Goal: Information Seeking & Learning: Learn about a topic

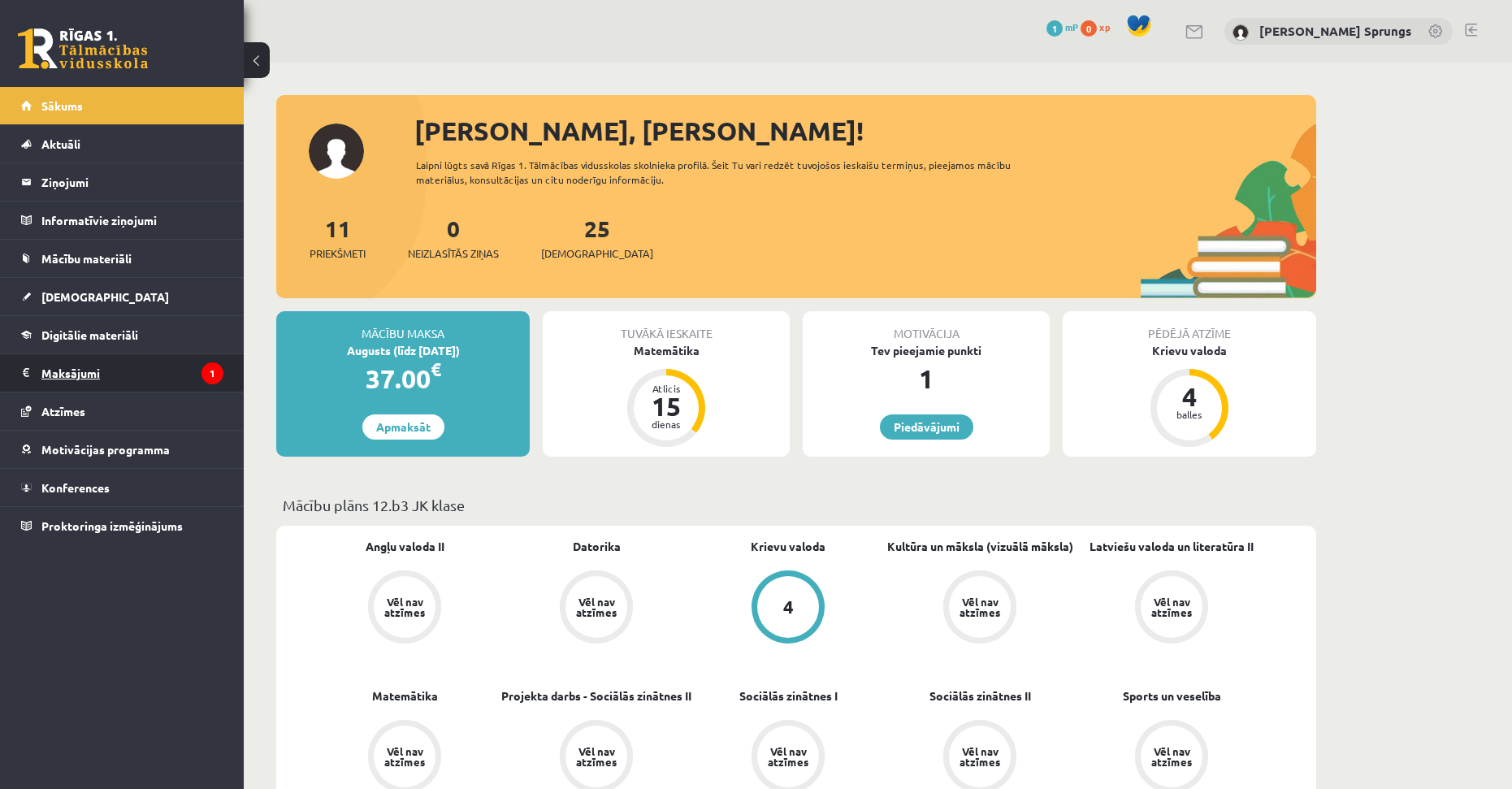
click at [126, 375] on legend "Maksājumi 1" at bounding box center [132, 373] width 182 height 37
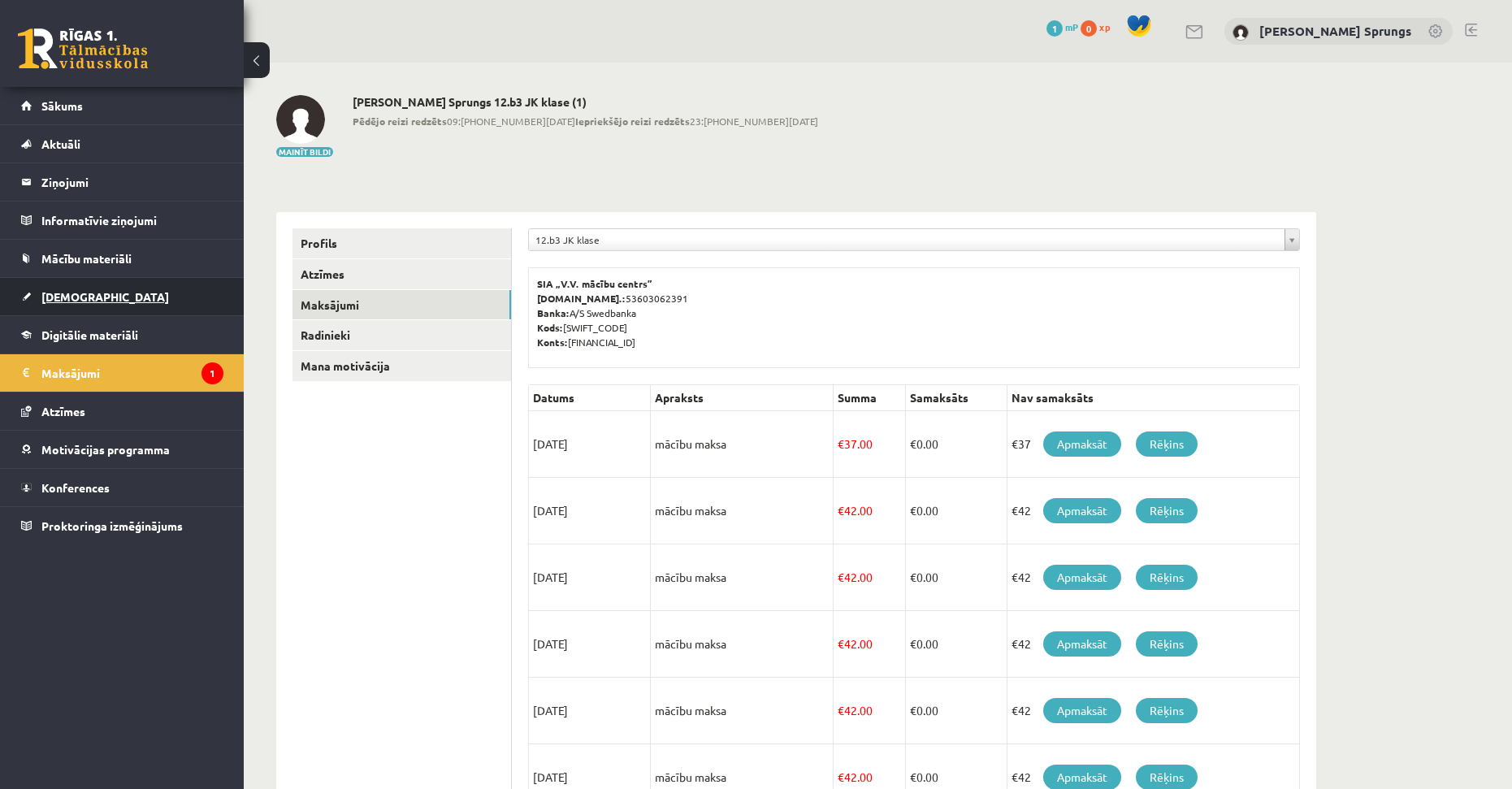
click at [66, 287] on link "[DEMOGRAPHIC_DATA]" at bounding box center [122, 296] width 202 height 37
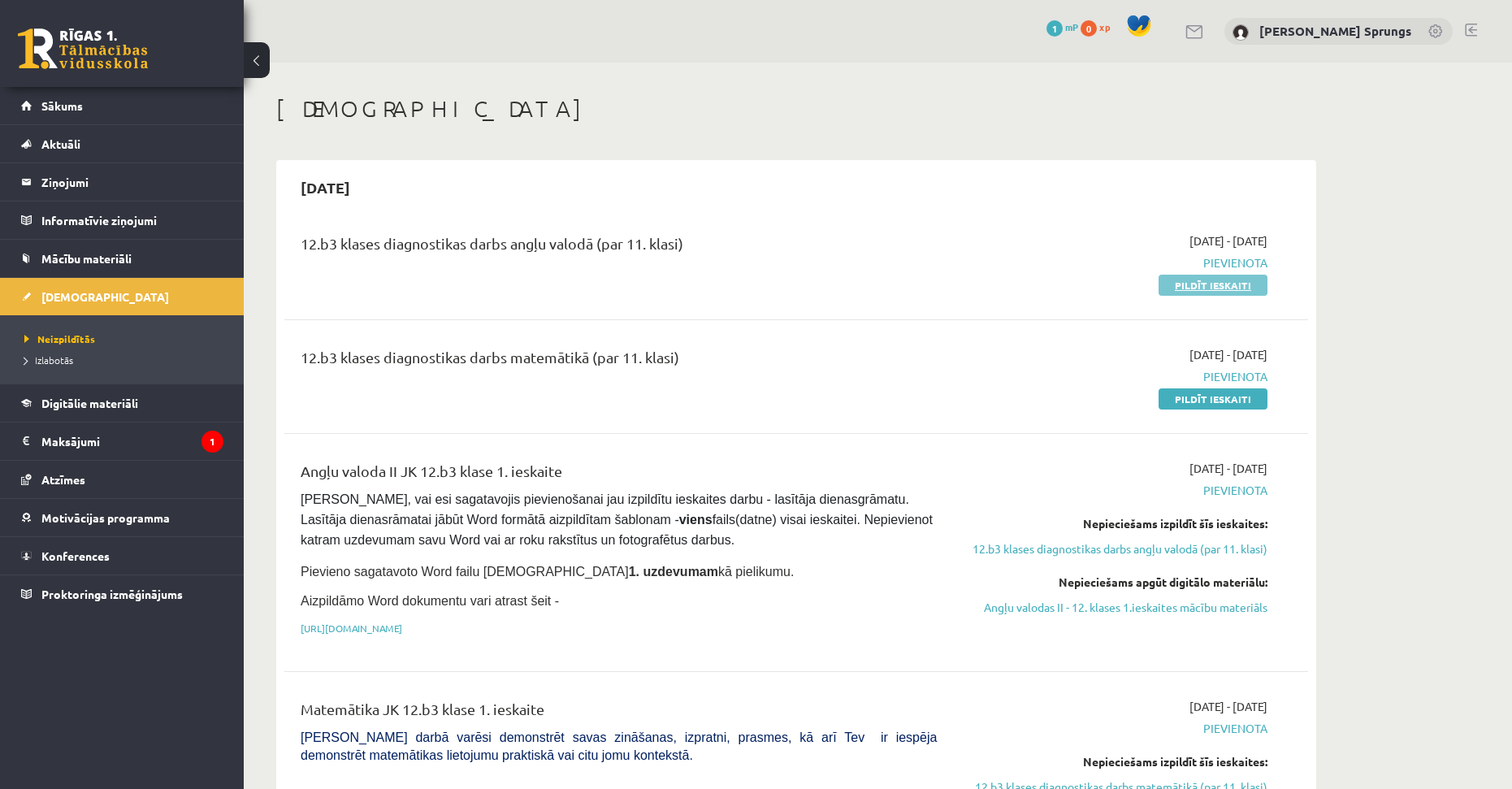
click at [1232, 284] on link "Pildīt ieskaiti" at bounding box center [1213, 285] width 109 height 21
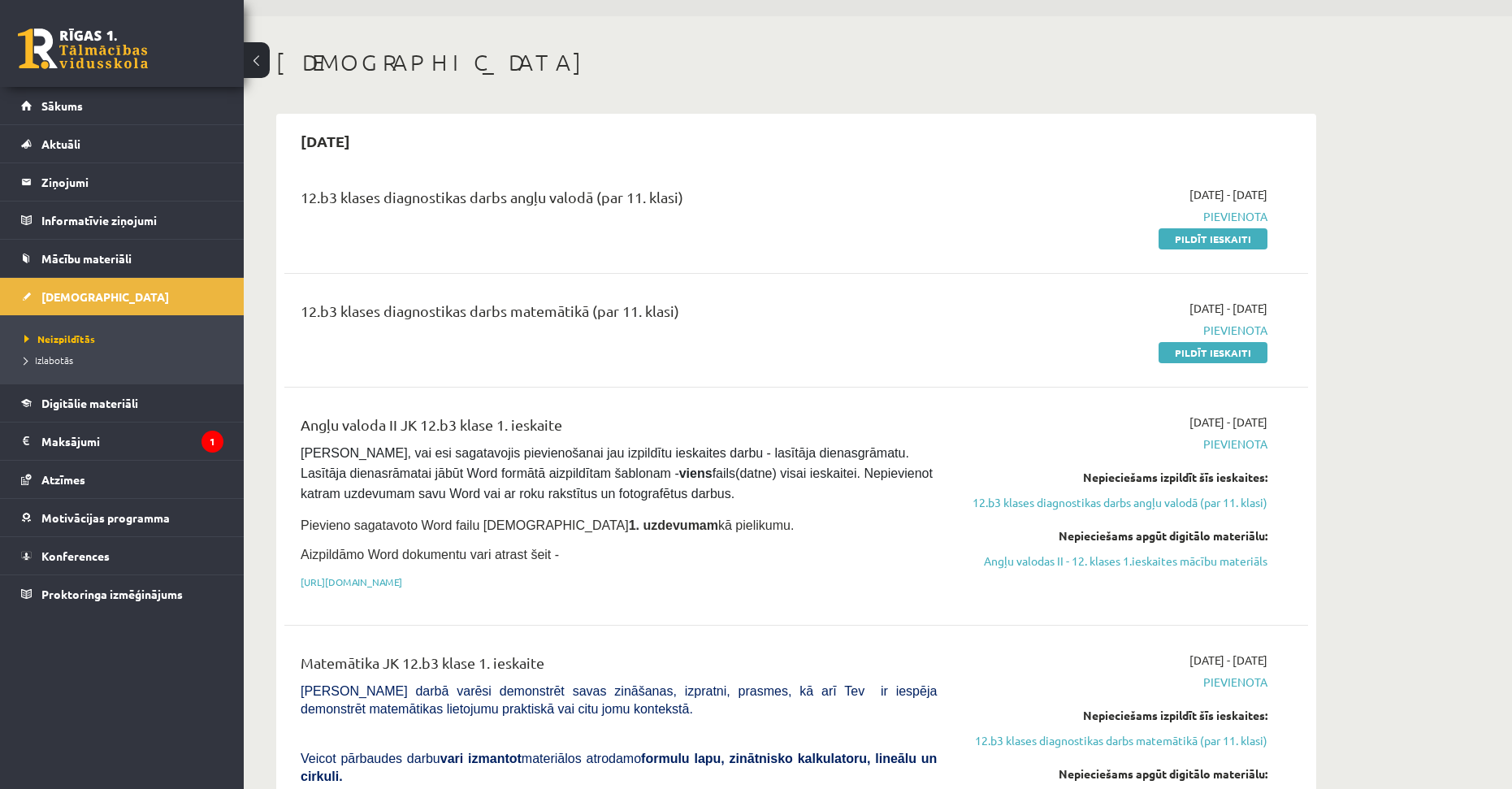
scroll to position [70, 0]
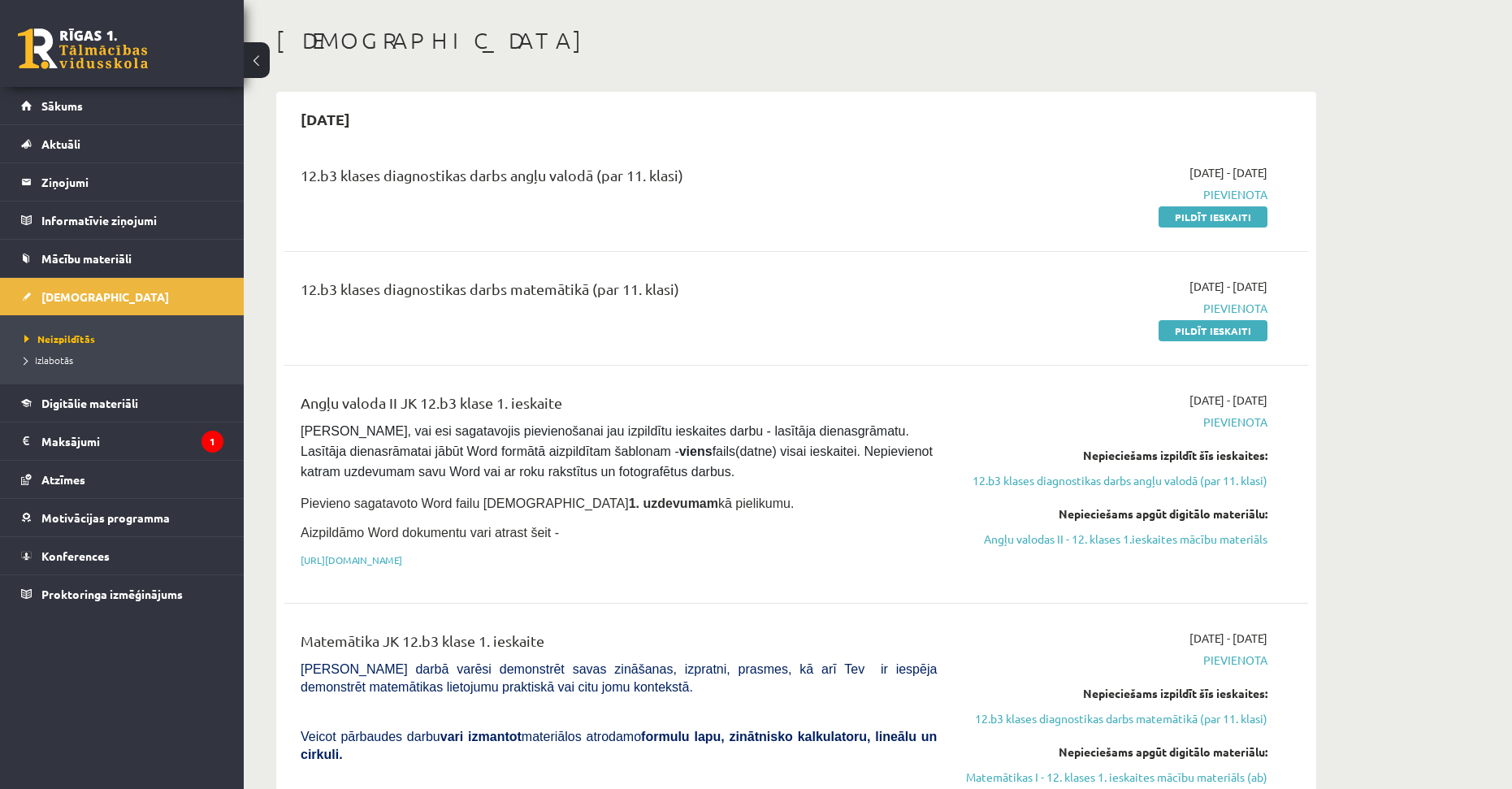
drag, startPoint x: 1048, startPoint y: 449, endPoint x: 1047, endPoint y: 466, distance: 17.0
drag, startPoint x: 493, startPoint y: 288, endPoint x: 629, endPoint y: 292, distance: 136.1
click at [629, 292] on div "12.b3 klases diagnostikas darbs matemātikā (par 11. klasi)" at bounding box center [618, 291] width 636 height 30
click at [523, 292] on div "12.b3 klases diagnostikas darbs matemātikā (par 11. klasi)" at bounding box center [618, 291] width 636 height 30
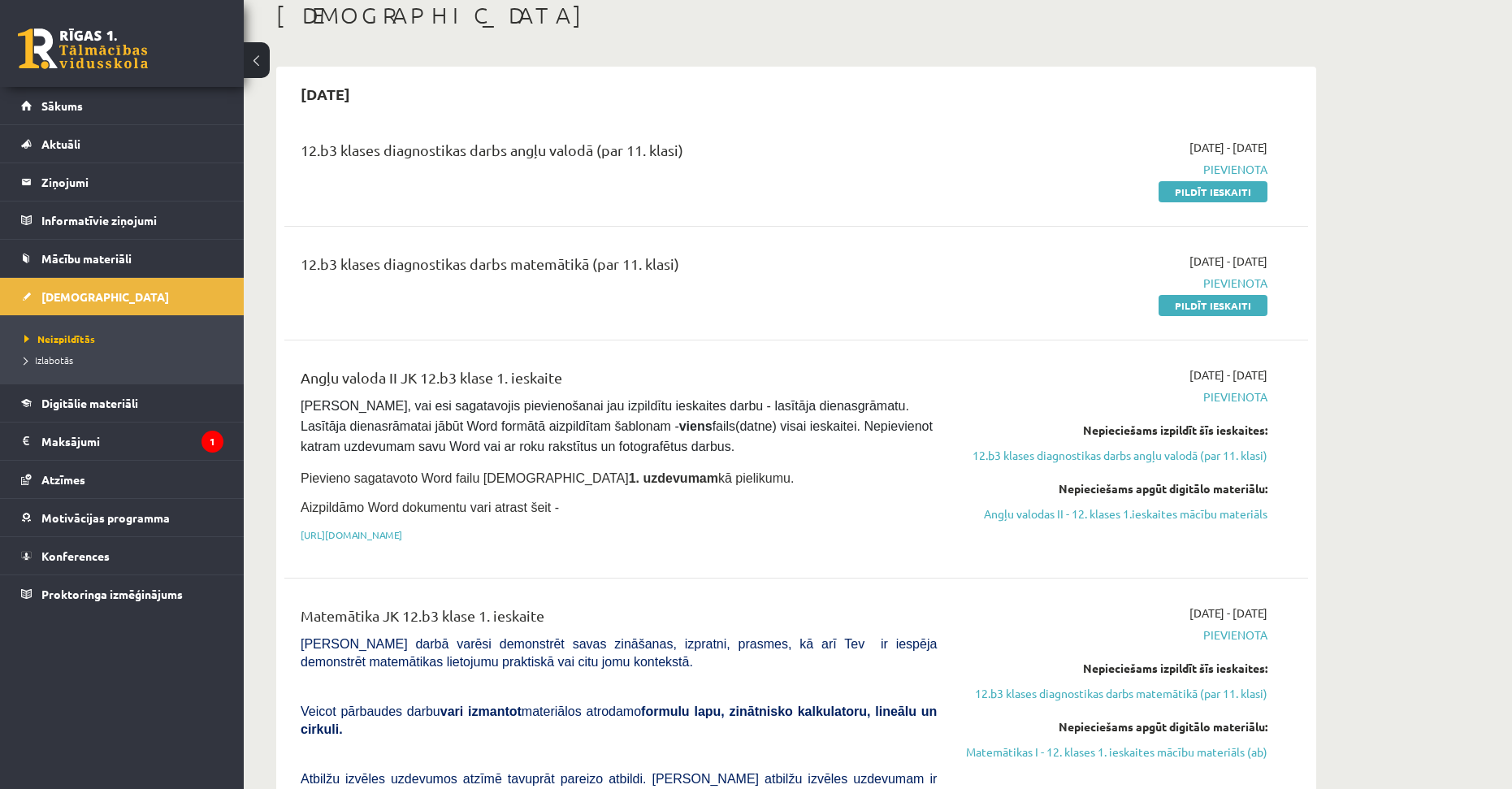
scroll to position [0, 0]
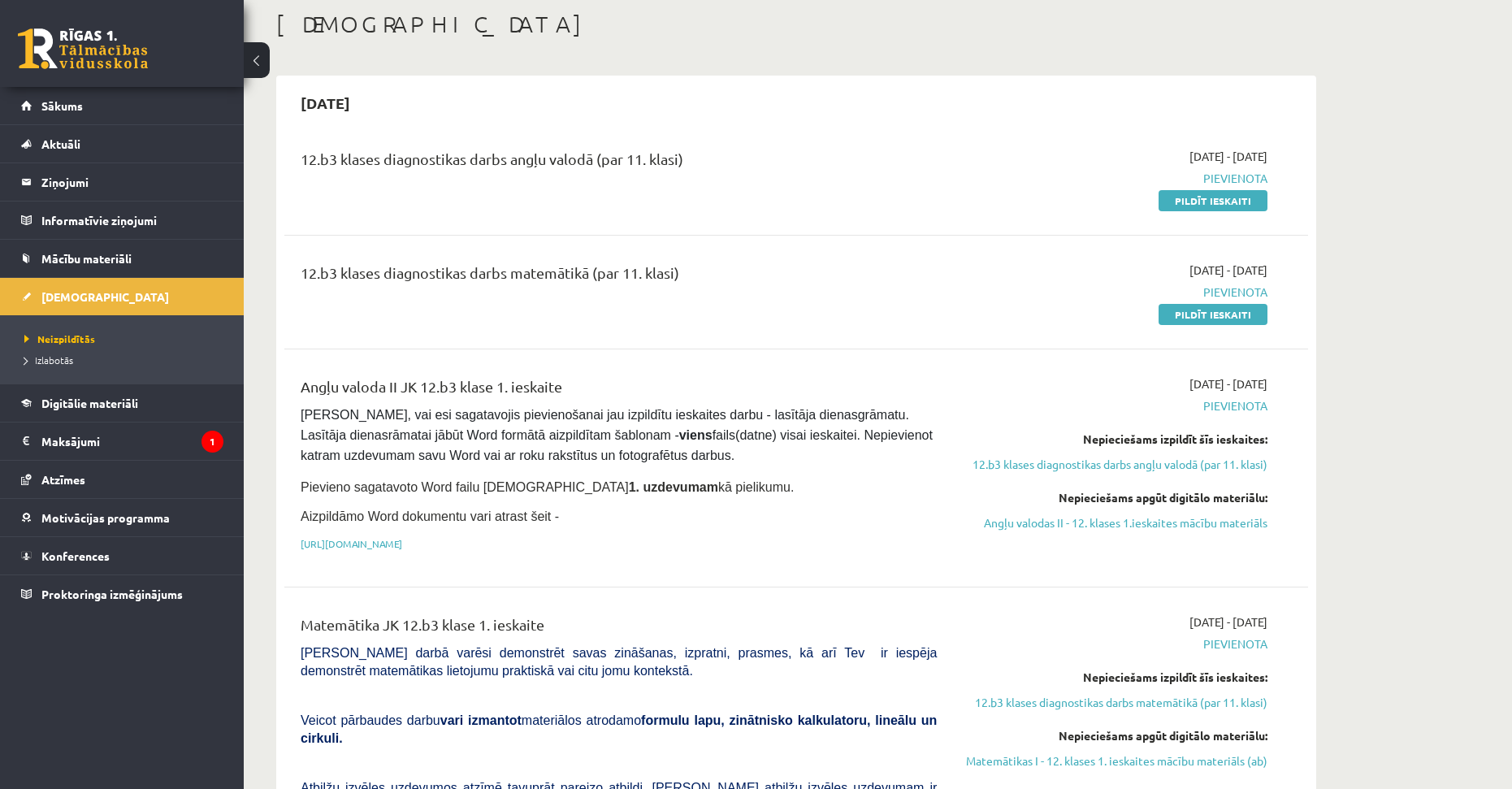
drag, startPoint x: 996, startPoint y: 459, endPoint x: 983, endPoint y: 484, distance: 28.2
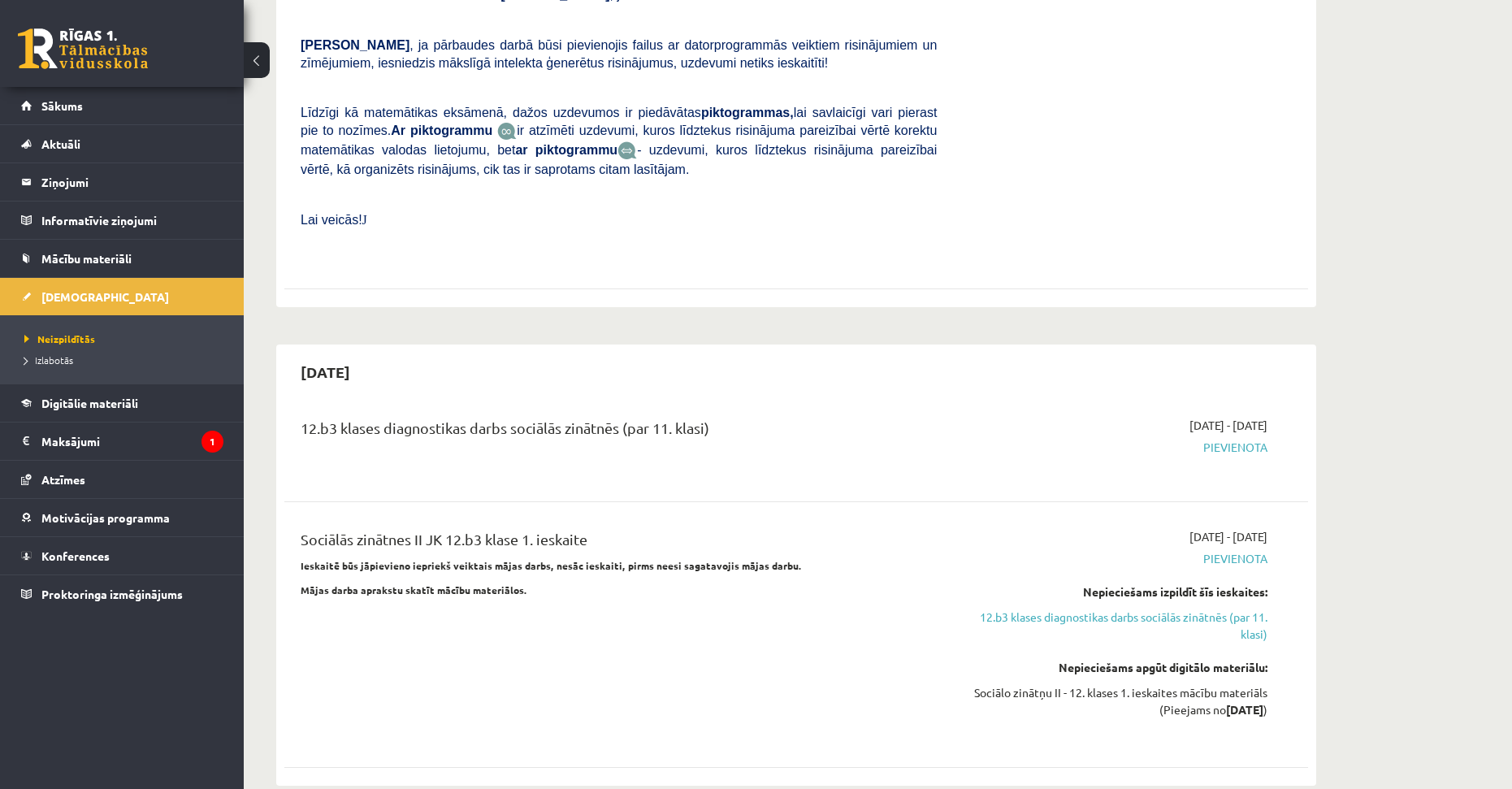
drag, startPoint x: 753, startPoint y: 435, endPoint x: 764, endPoint y: 472, distance: 38.6
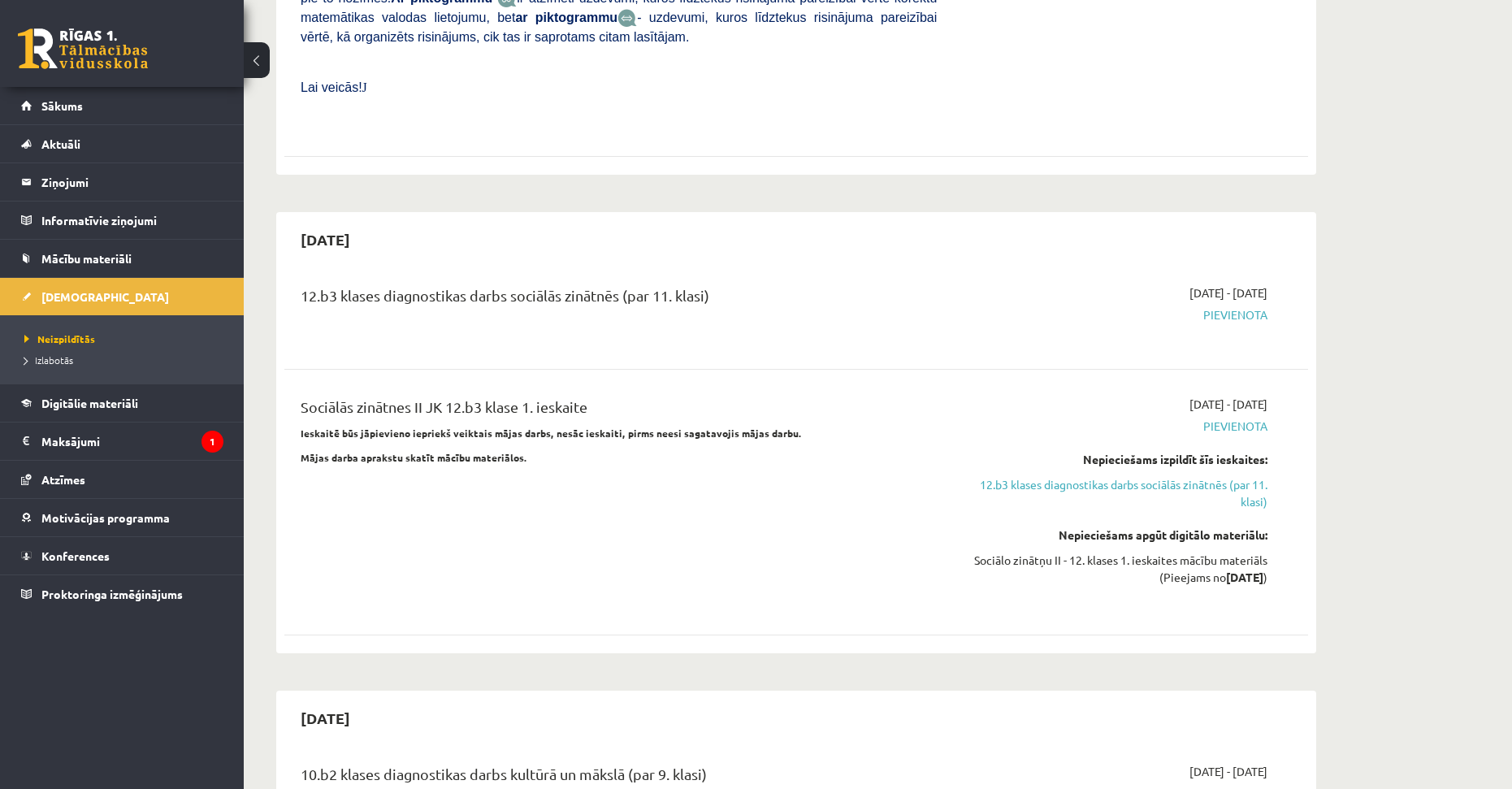
scroll to position [1143, 0]
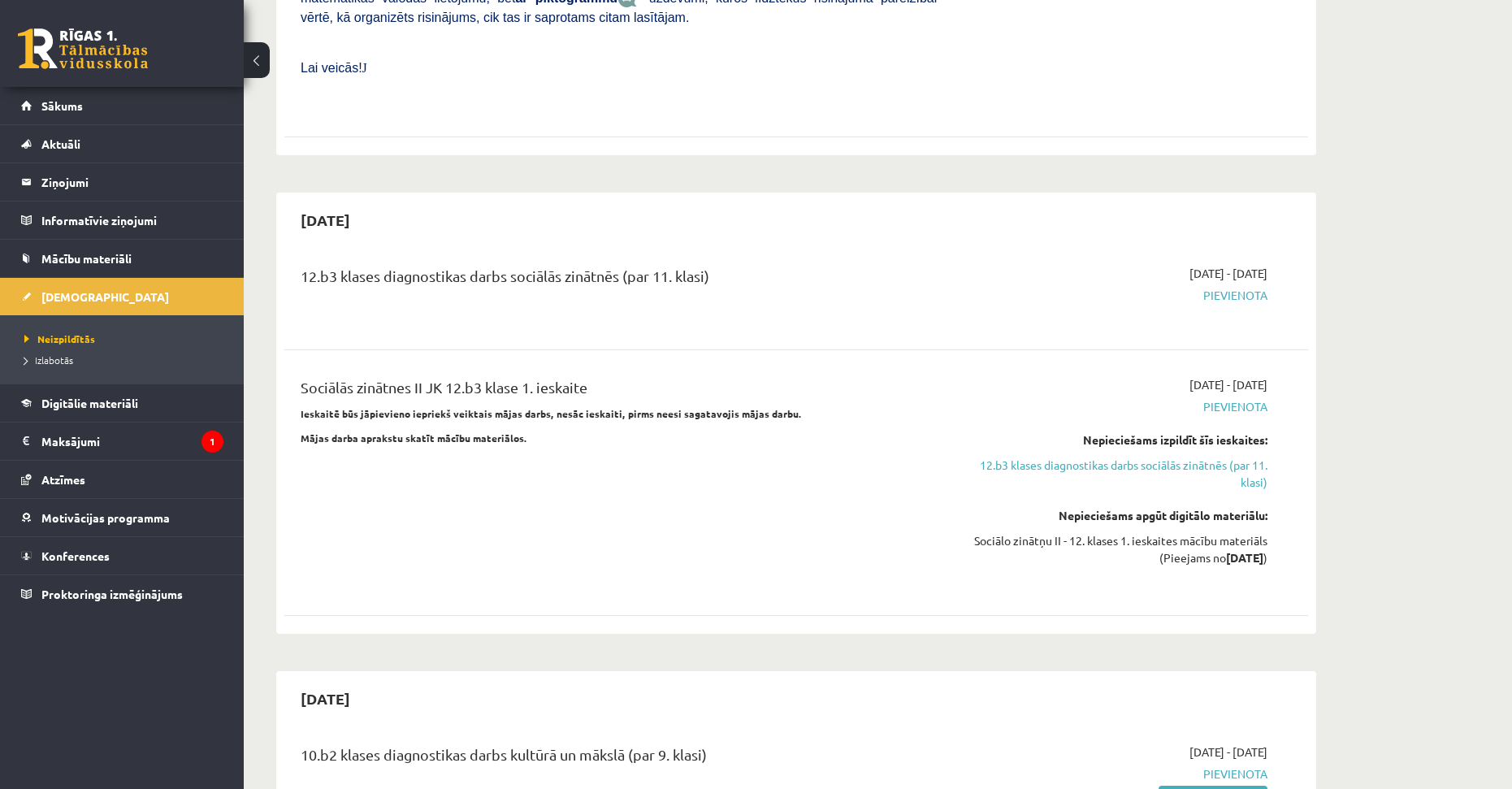
drag, startPoint x: 796, startPoint y: 429, endPoint x: 791, endPoint y: 469, distance: 40.3
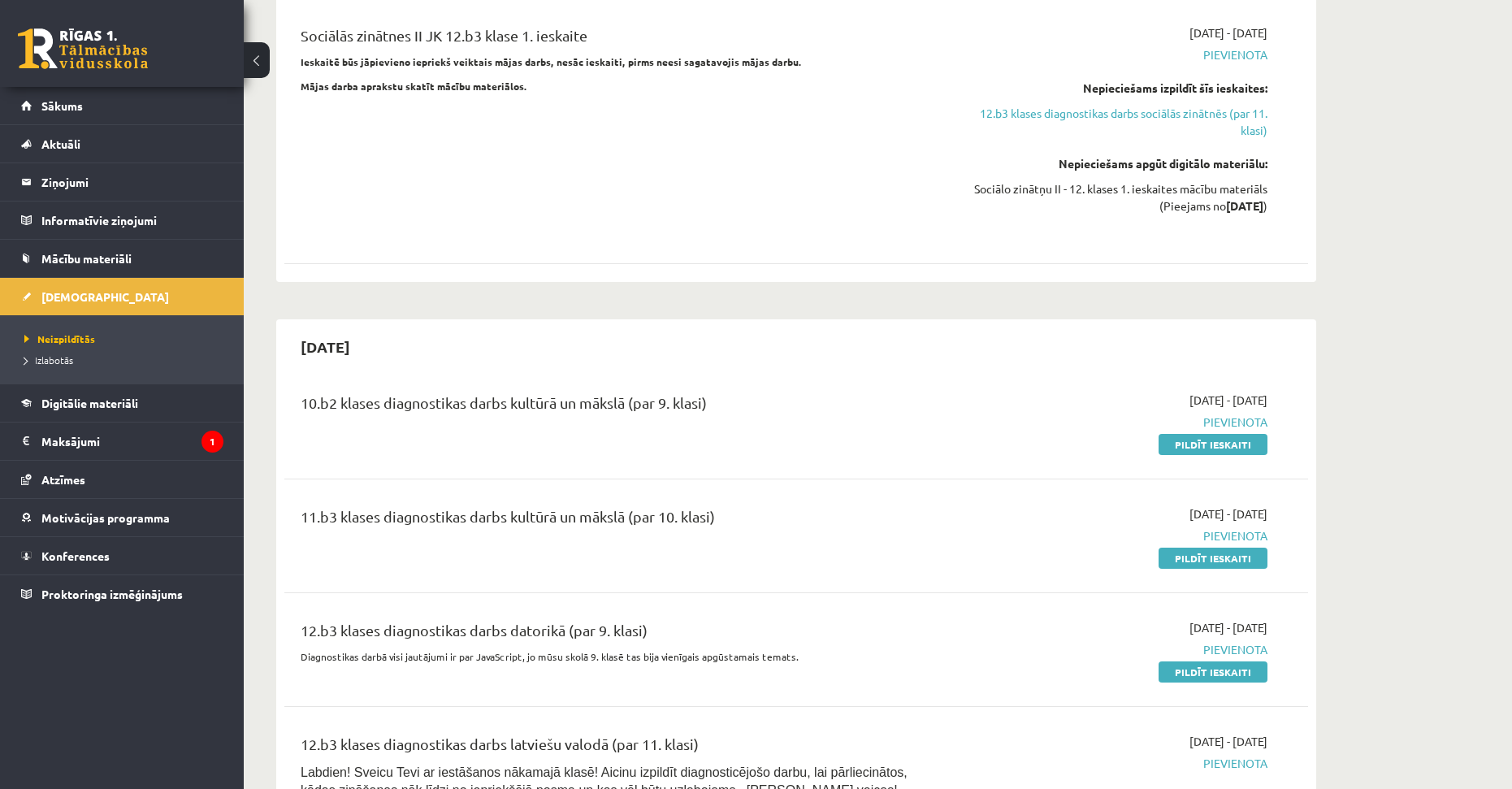
drag, startPoint x: 619, startPoint y: 438, endPoint x: 622, endPoint y: 498, distance: 60.1
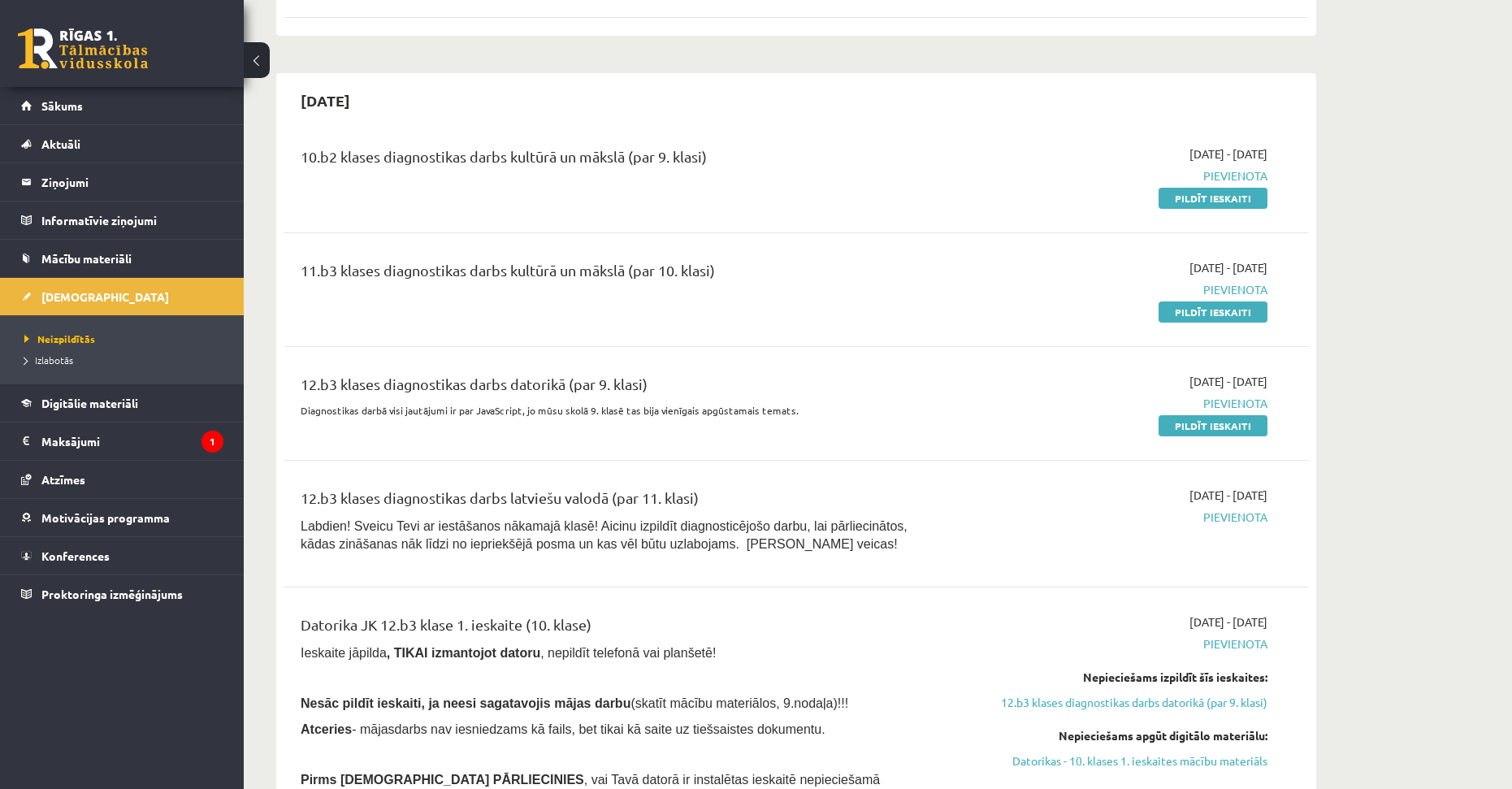
scroll to position [1866, 0]
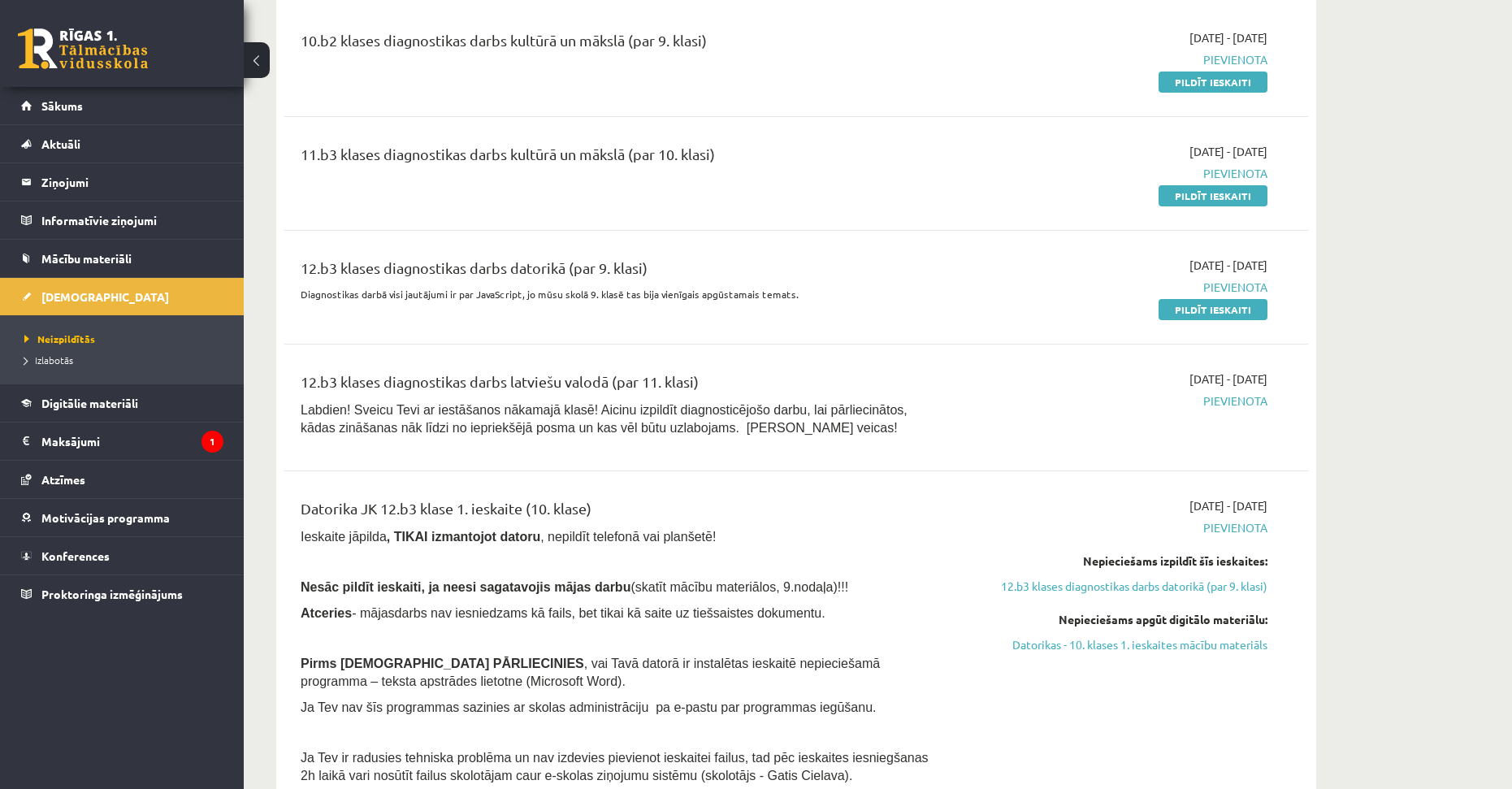
drag, startPoint x: 788, startPoint y: 472, endPoint x: 767, endPoint y: 559, distance: 89.5
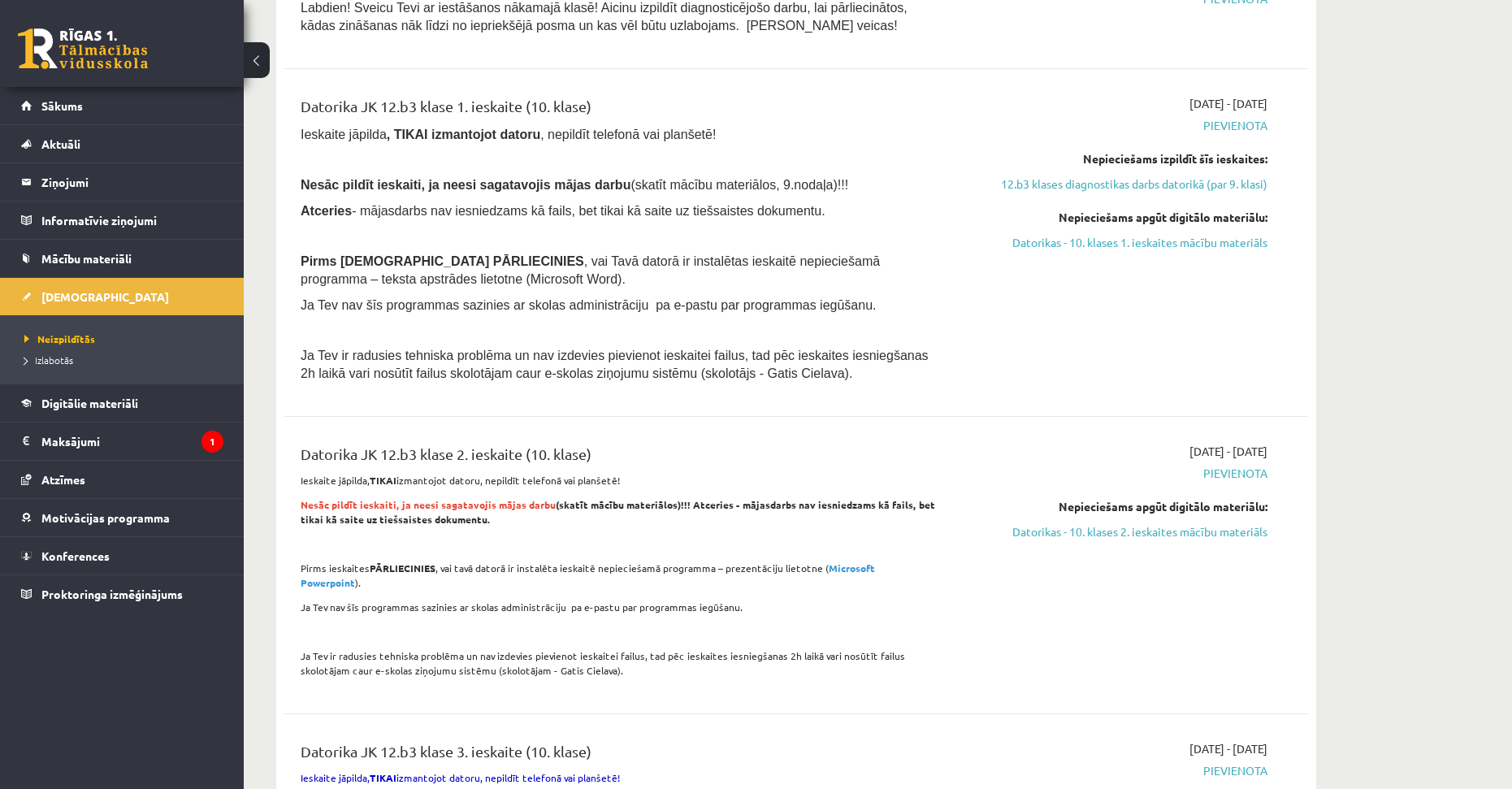
drag, startPoint x: 746, startPoint y: 440, endPoint x: 764, endPoint y: 554, distance: 115.4
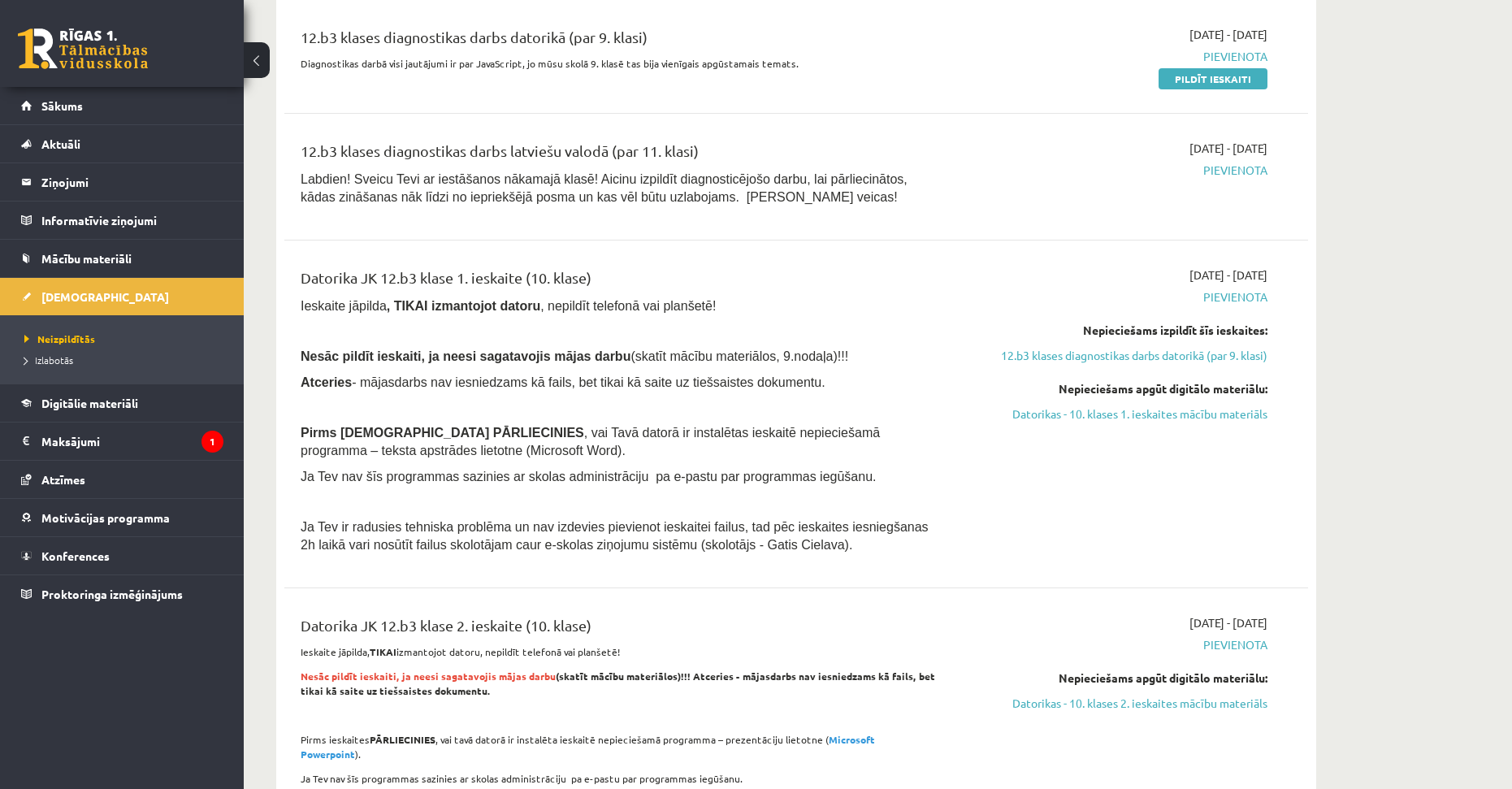
scroll to position [1993, 0]
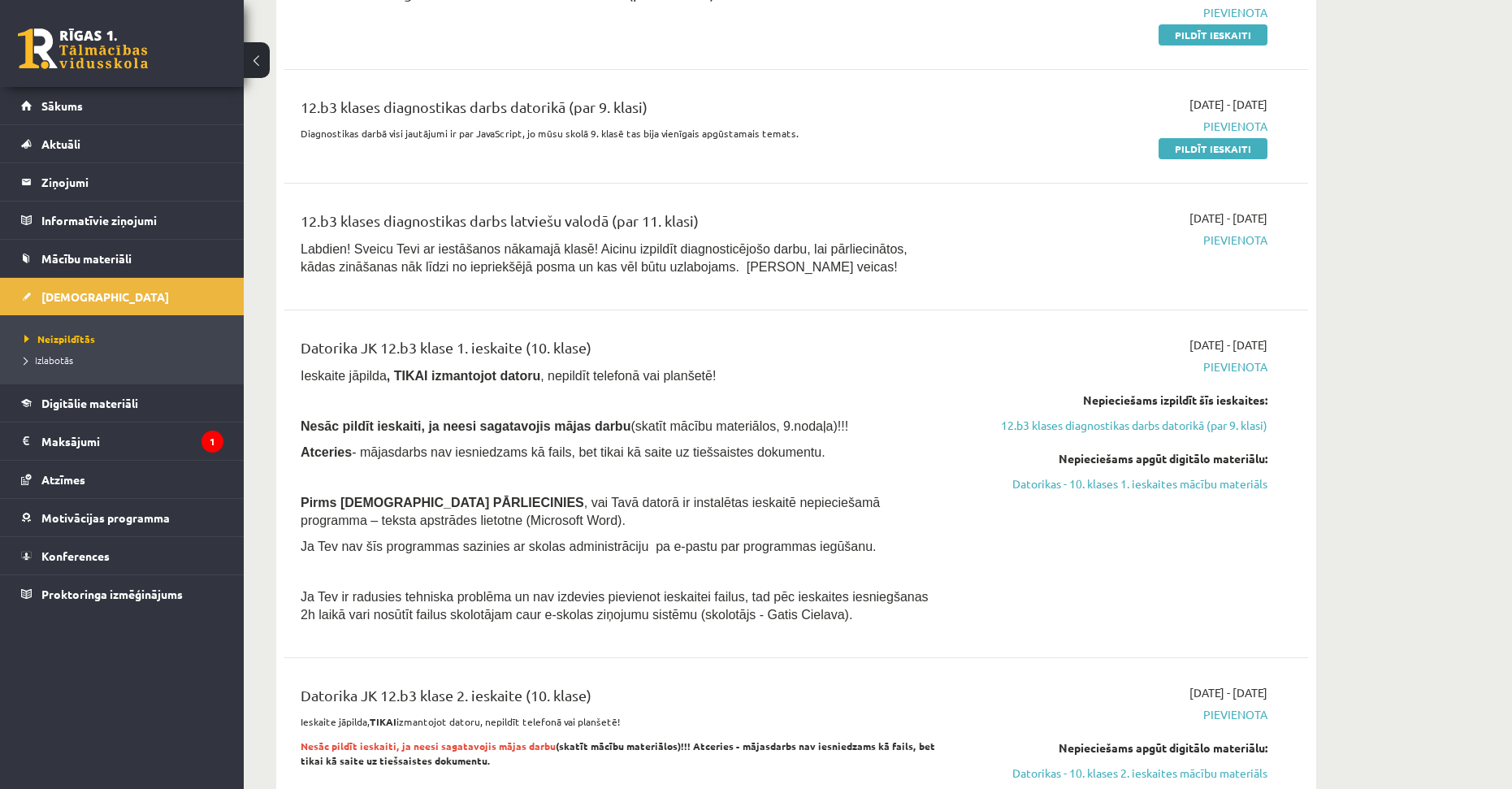
drag, startPoint x: 765, startPoint y: 508, endPoint x: 766, endPoint y: 414, distance: 94.0
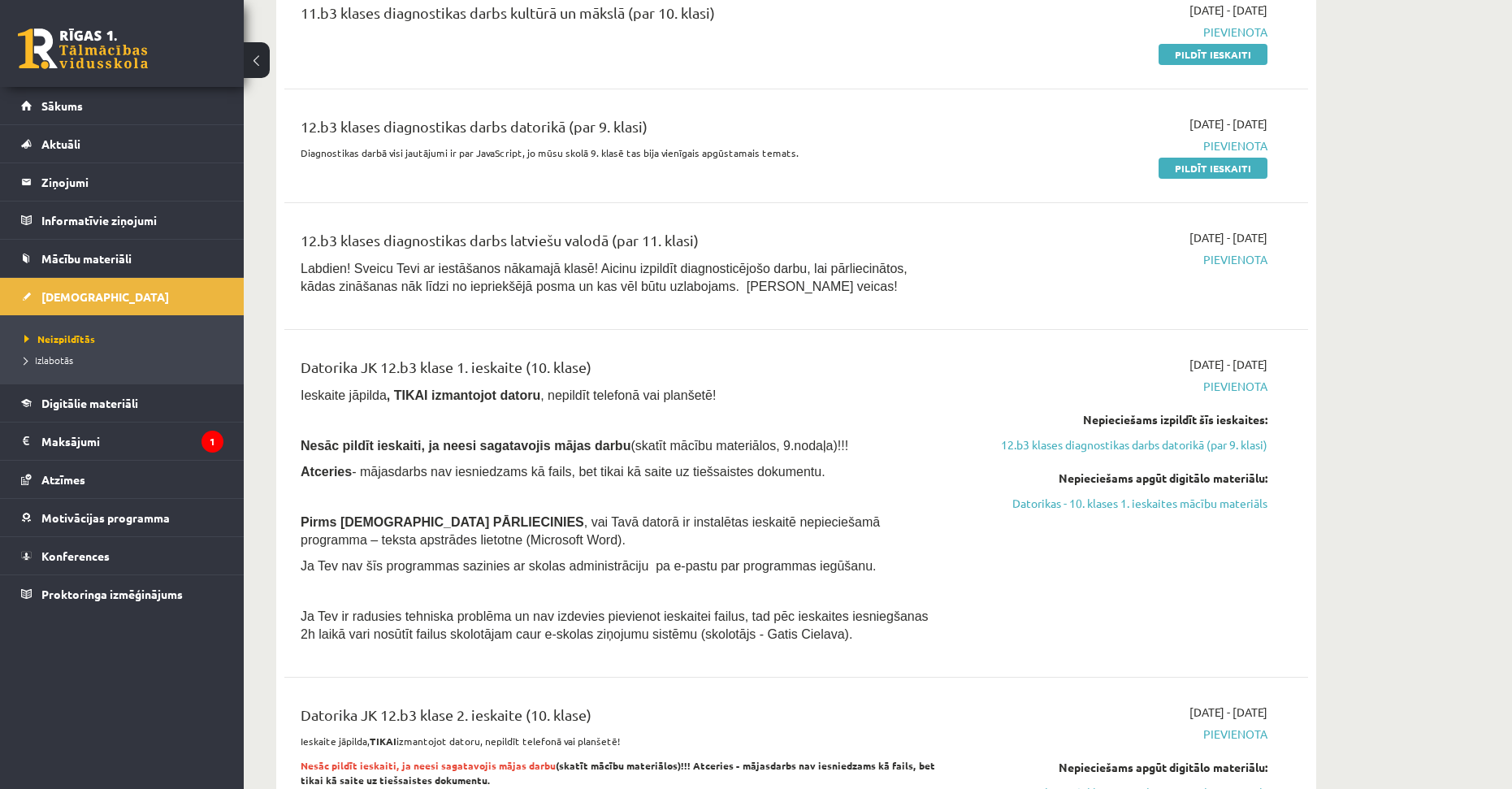
drag, startPoint x: 539, startPoint y: 327, endPoint x: 601, endPoint y: 331, distance: 62.1
click at [601, 356] on div "Datorika JK 12.b3 klase 1. ieskaite (10. klase)" at bounding box center [618, 370] width 636 height 30
click at [570, 356] on div "Datorika JK 12.b3 klase 1. ieskaite (10. klase)" at bounding box center [618, 370] width 636 height 30
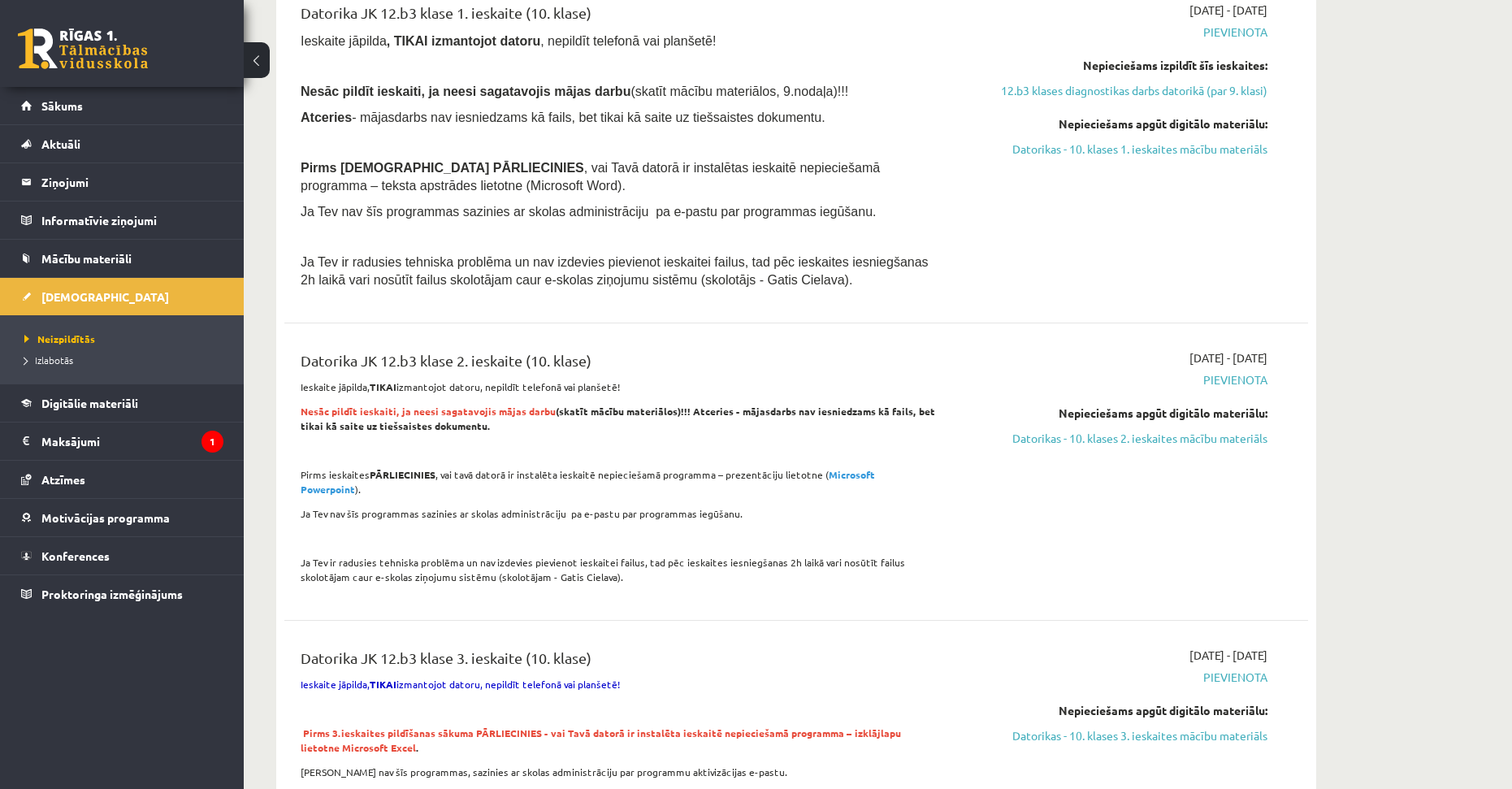
scroll to position [2377, 0]
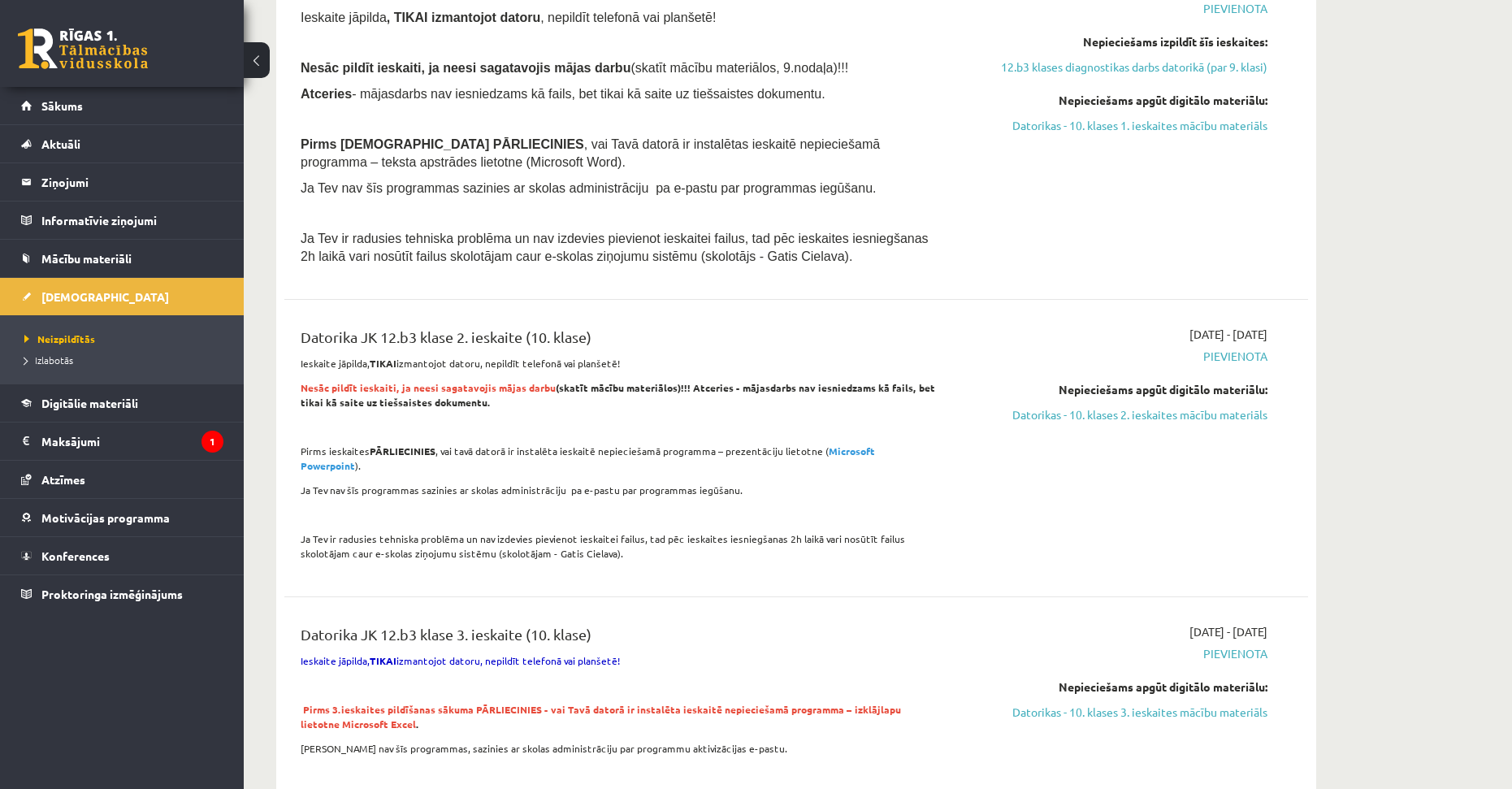
drag, startPoint x: 523, startPoint y: 383, endPoint x: 530, endPoint y: 429, distance: 46.5
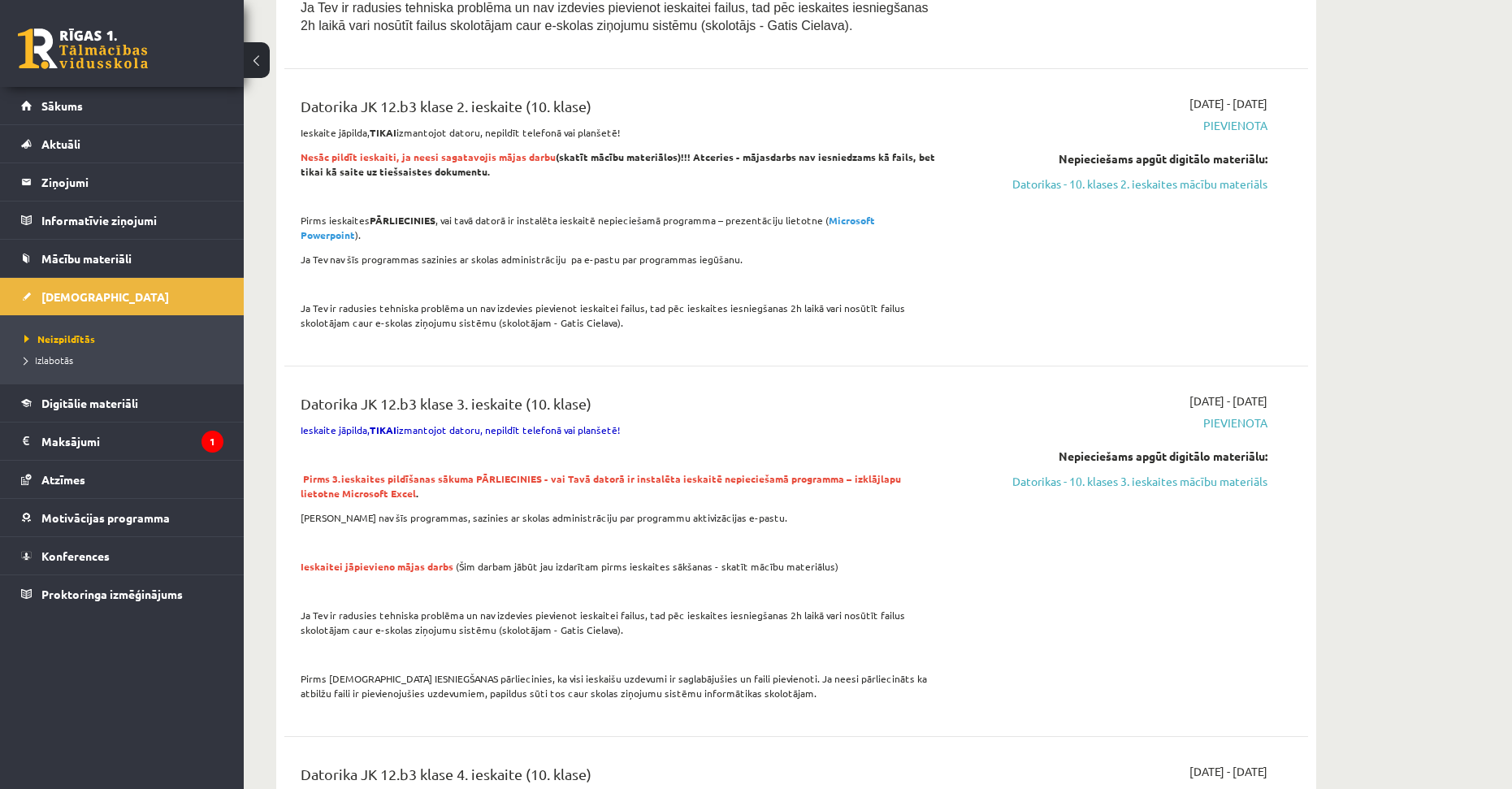
scroll to position [2629, 0]
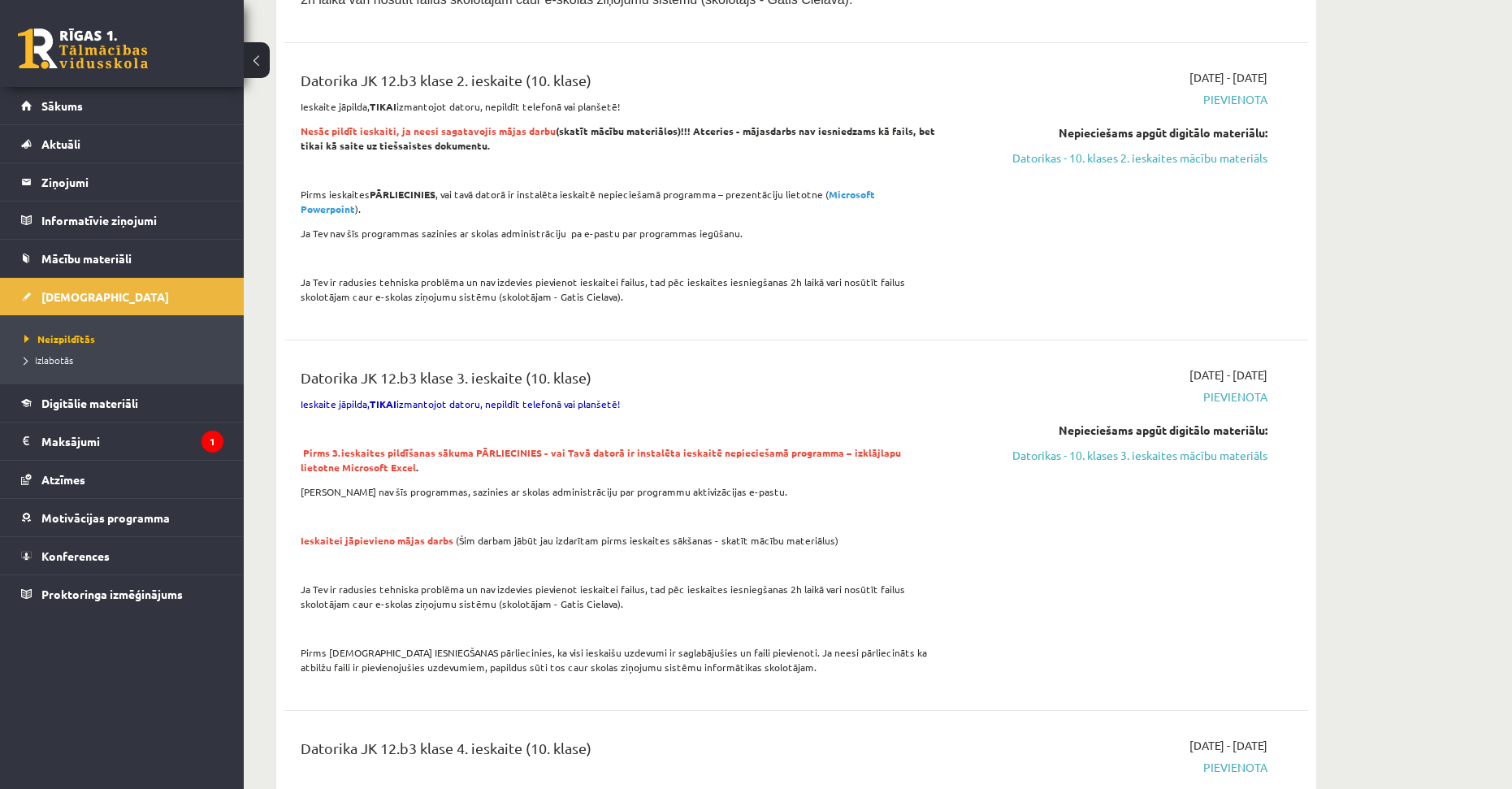
drag, startPoint x: 770, startPoint y: 409, endPoint x: 785, endPoint y: 444, distance: 38.1
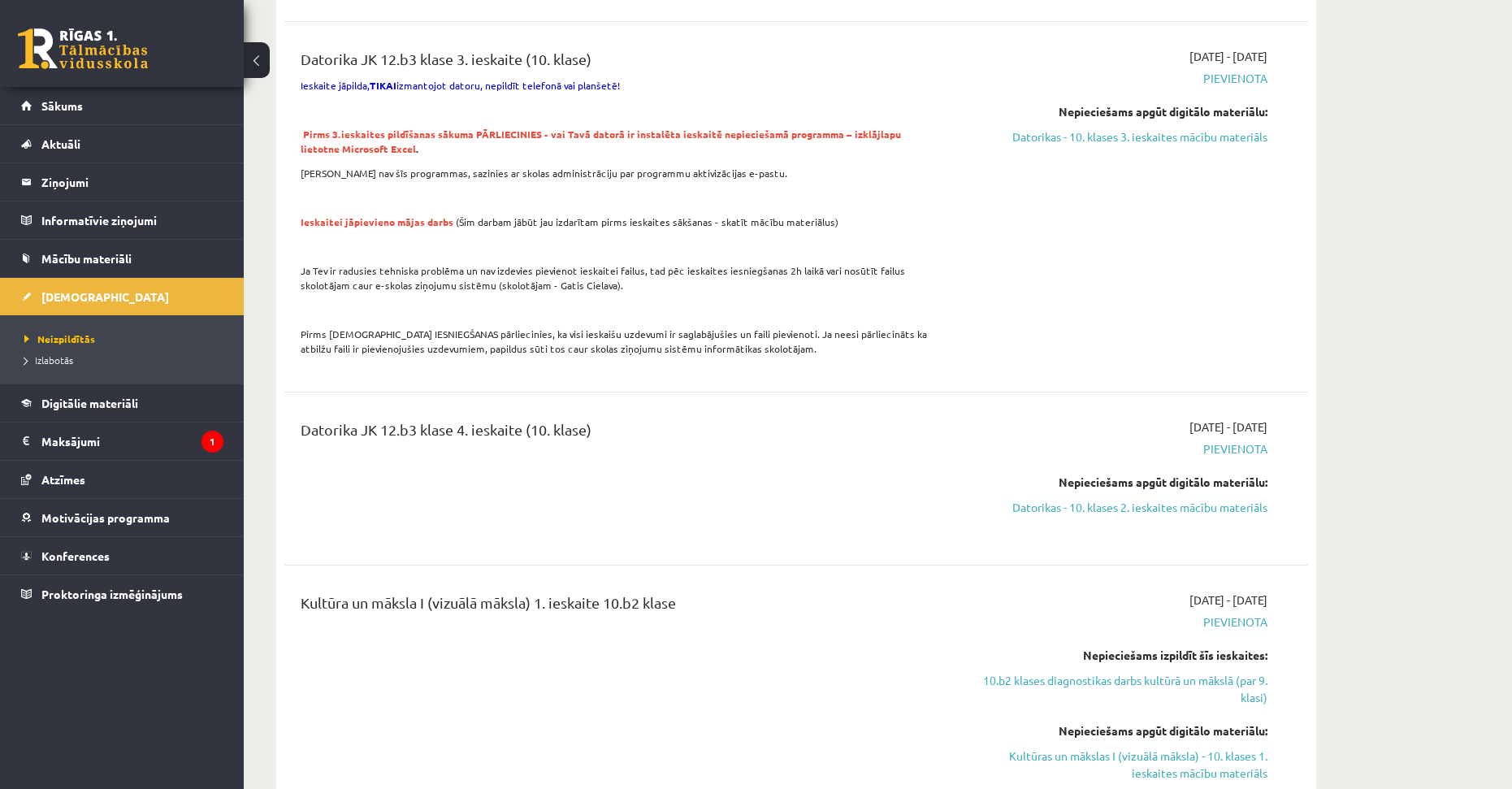
scroll to position [2964, 0]
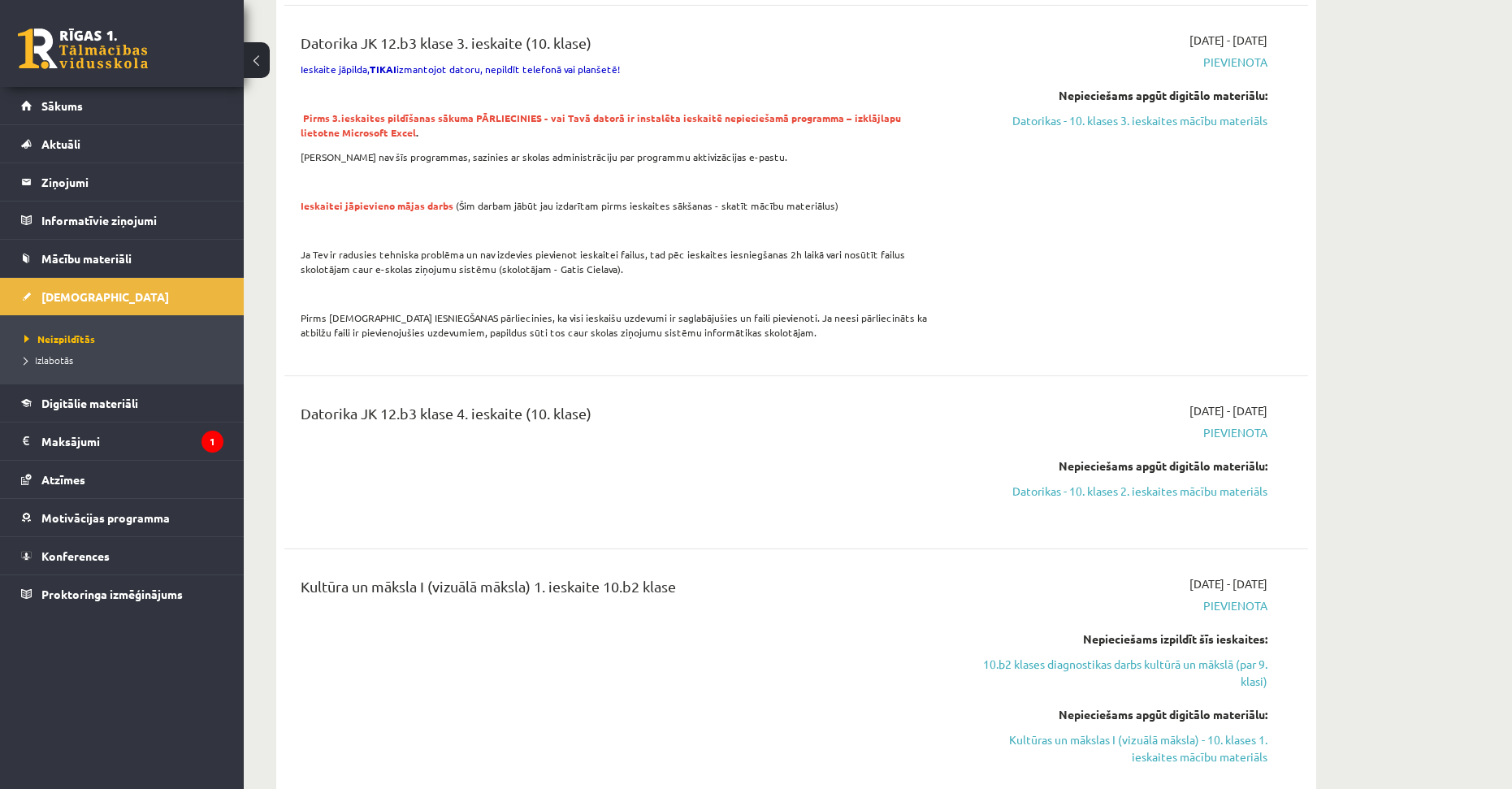
drag, startPoint x: 872, startPoint y: 401, endPoint x: 877, endPoint y: 442, distance: 41.3
drag, startPoint x: 1270, startPoint y: 356, endPoint x: 1235, endPoint y: 360, distance: 35.2
click at [1235, 401] on div "[DATE] - [DATE] [GEOGRAPHIC_DATA] Nepieciešams apgūt digitālo materiālu: Datori…" at bounding box center [1114, 460] width 331 height 120
click at [1235, 401] on span "[DATE] - [DATE]" at bounding box center [1229, 409] width 78 height 17
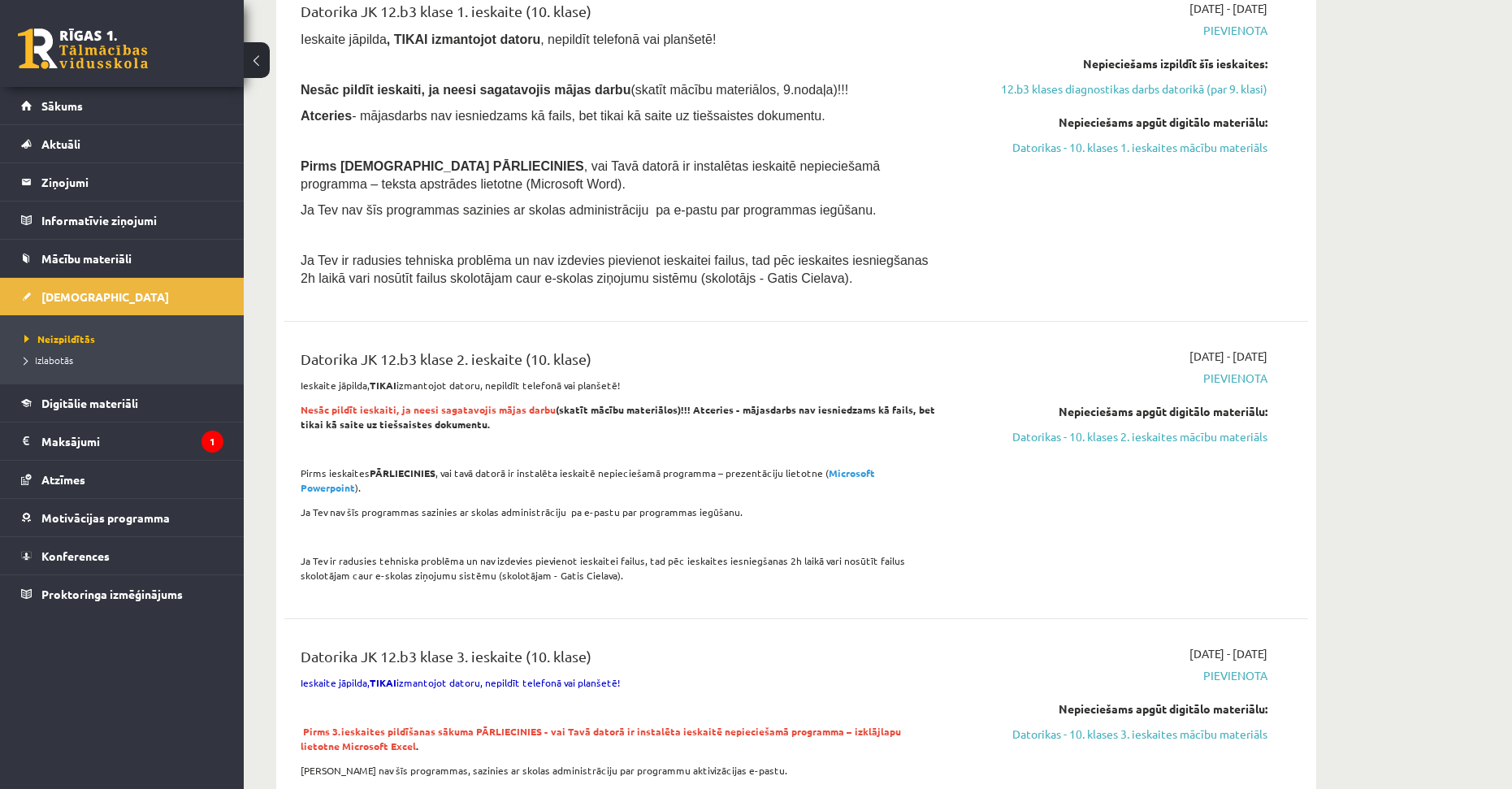
drag, startPoint x: 1266, startPoint y: 342, endPoint x: 1291, endPoint y: 270, distance: 76.2
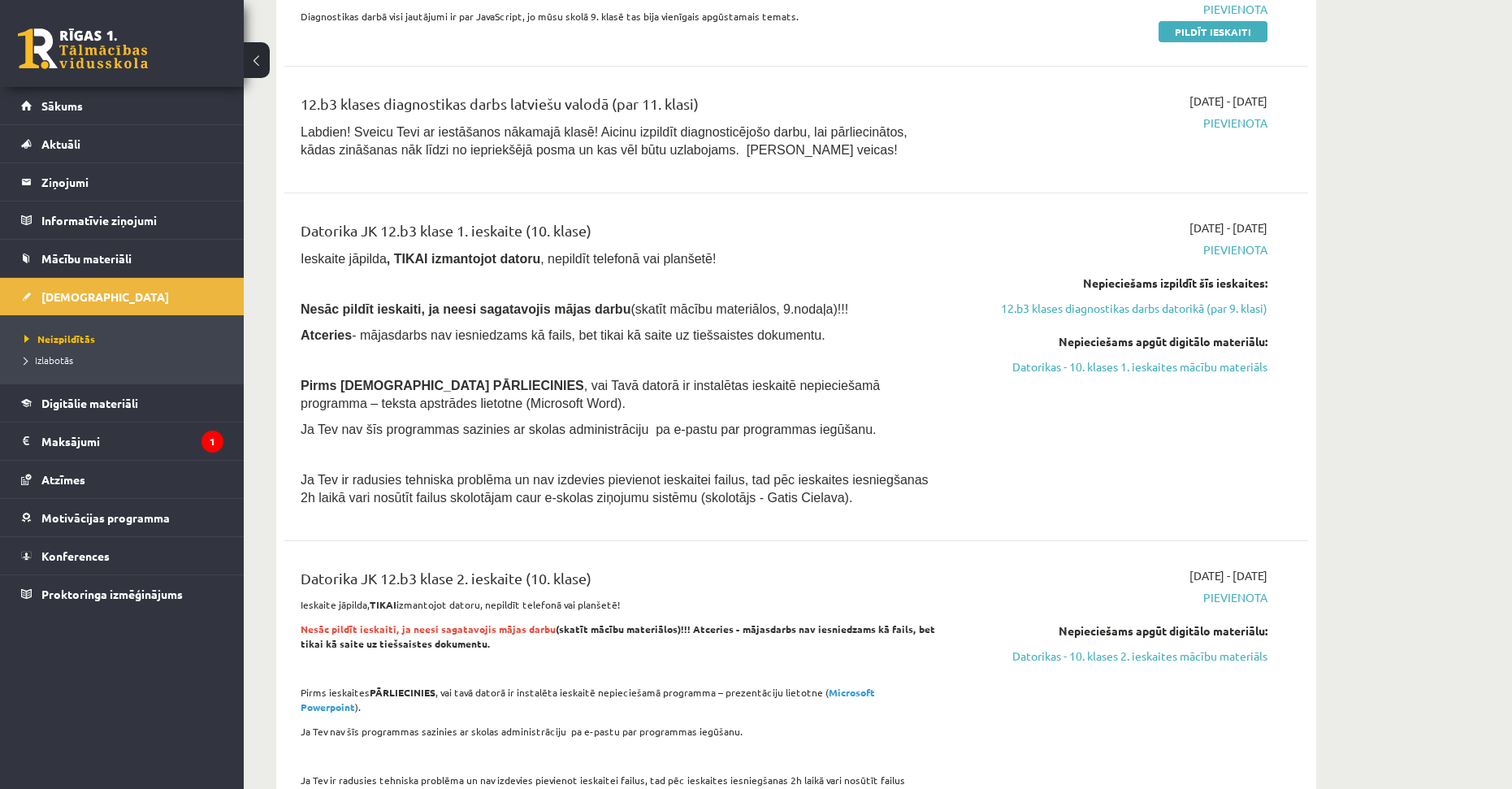
drag, startPoint x: 1279, startPoint y: 333, endPoint x: 1289, endPoint y: 265, distance: 68.7
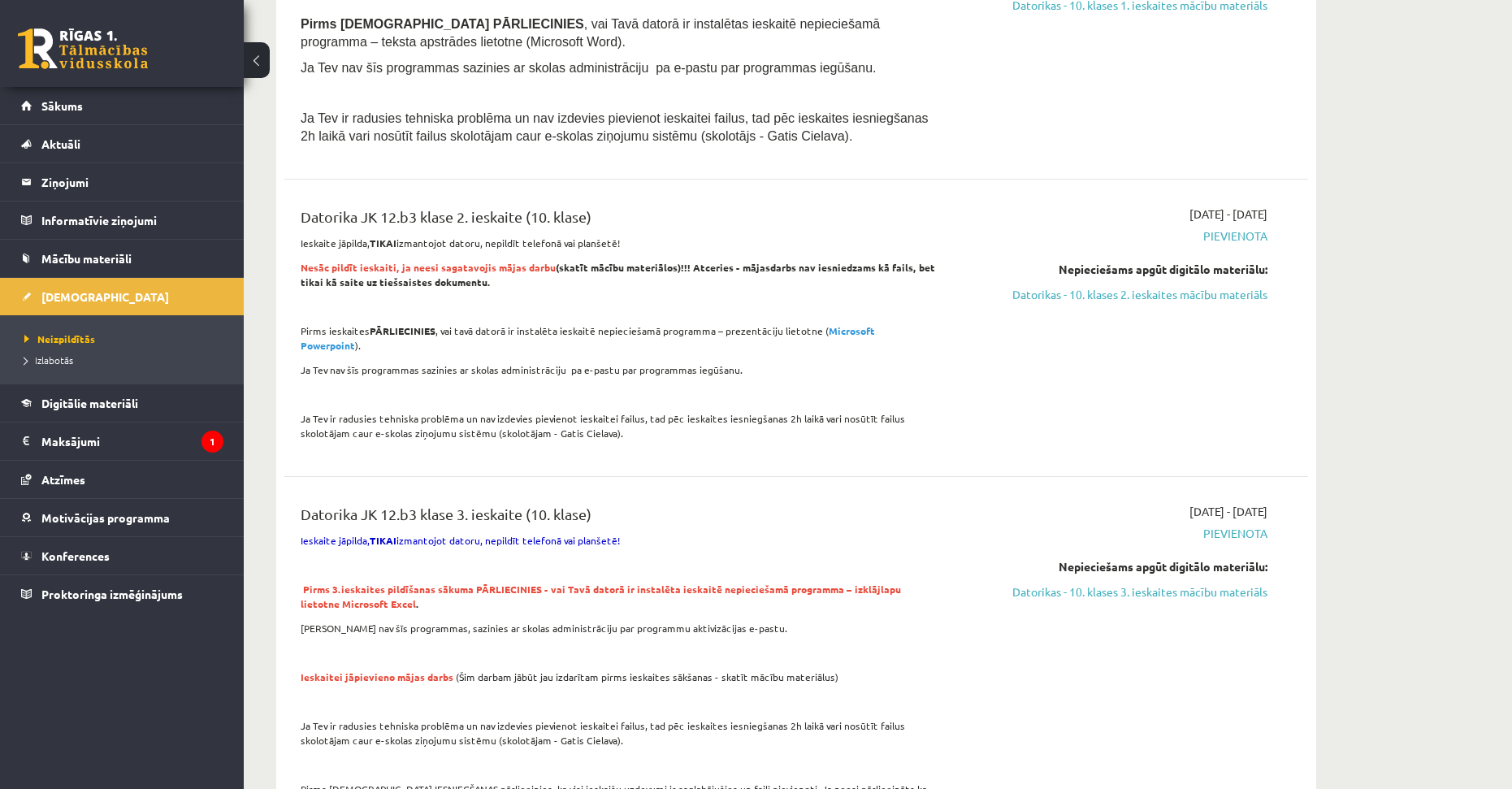
drag, startPoint x: 1295, startPoint y: 262, endPoint x: 1269, endPoint y: 378, distance: 118.9
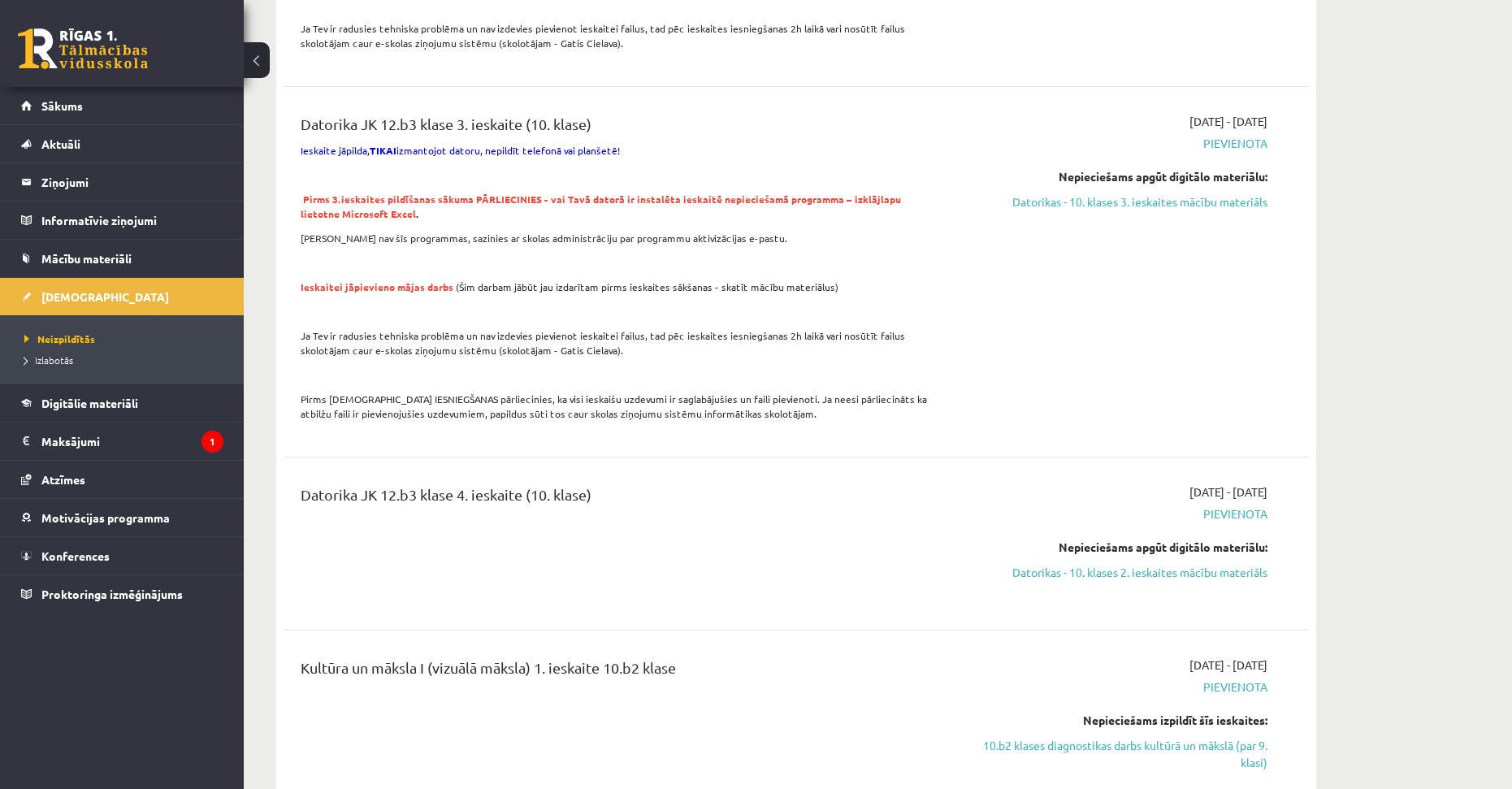
drag, startPoint x: 994, startPoint y: 410, endPoint x: 1013, endPoint y: 465, distance: 58.2
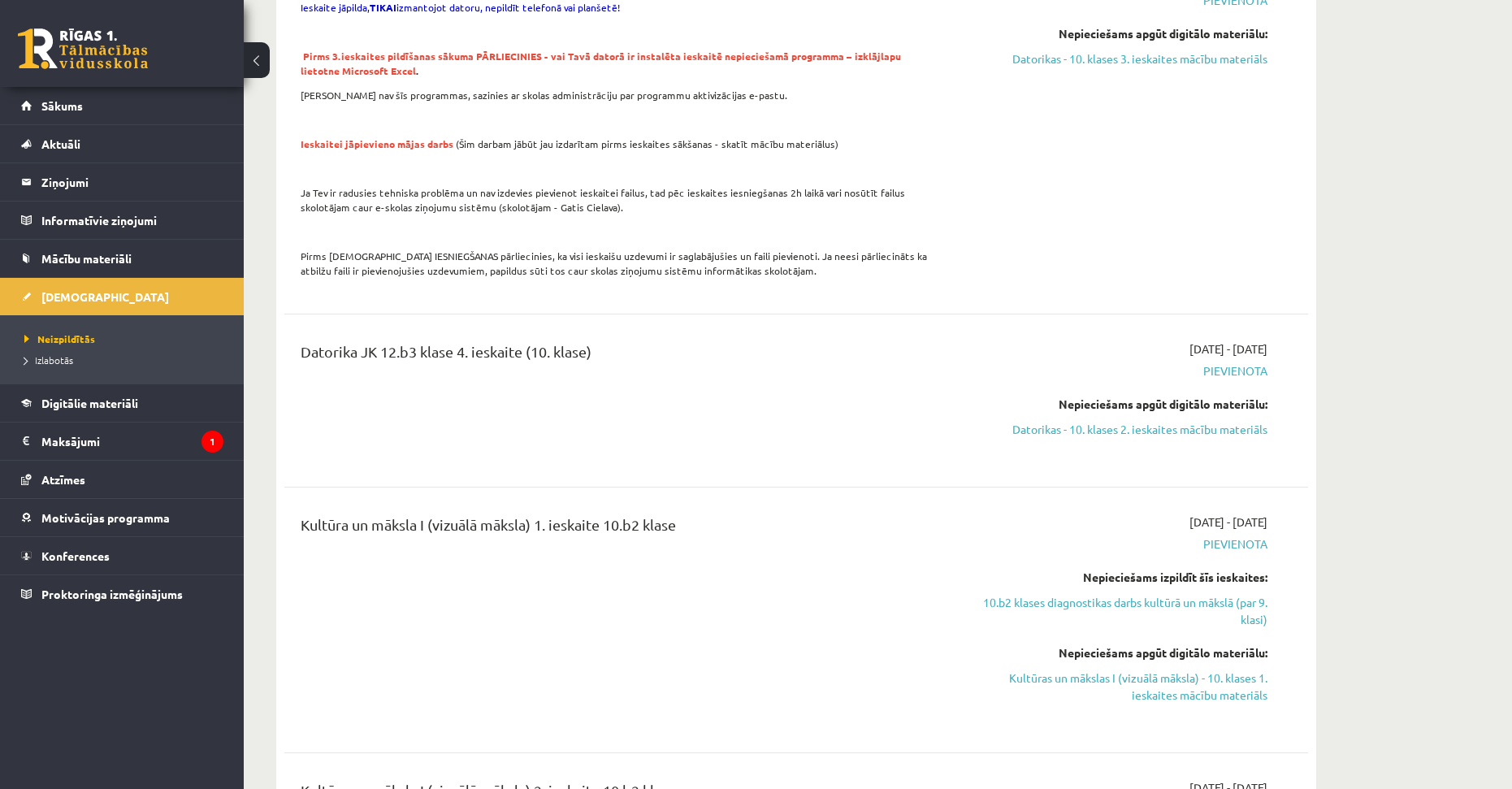
drag, startPoint x: 1001, startPoint y: 333, endPoint x: 1017, endPoint y: 379, distance: 48.7
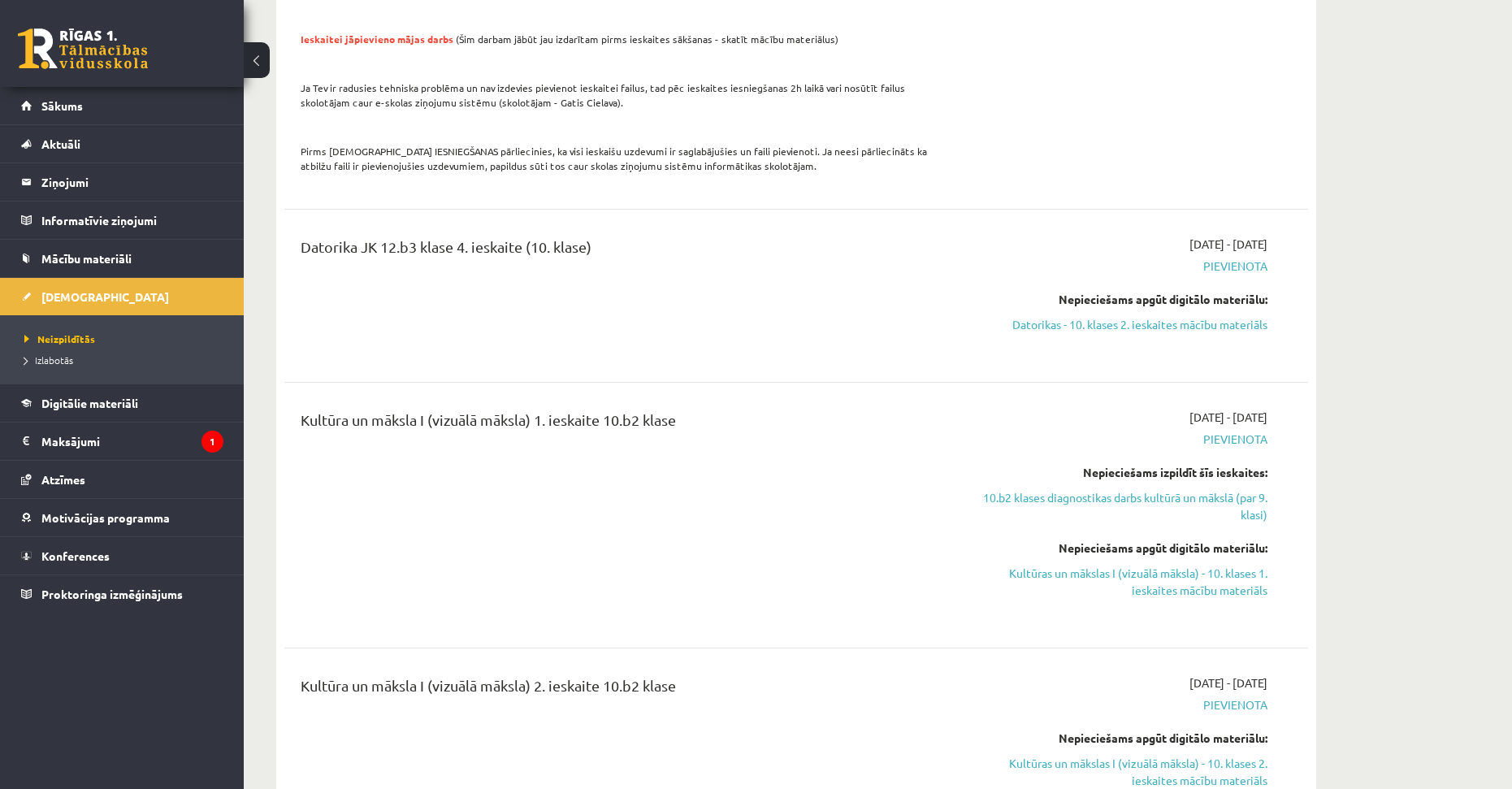
scroll to position [3185, 0]
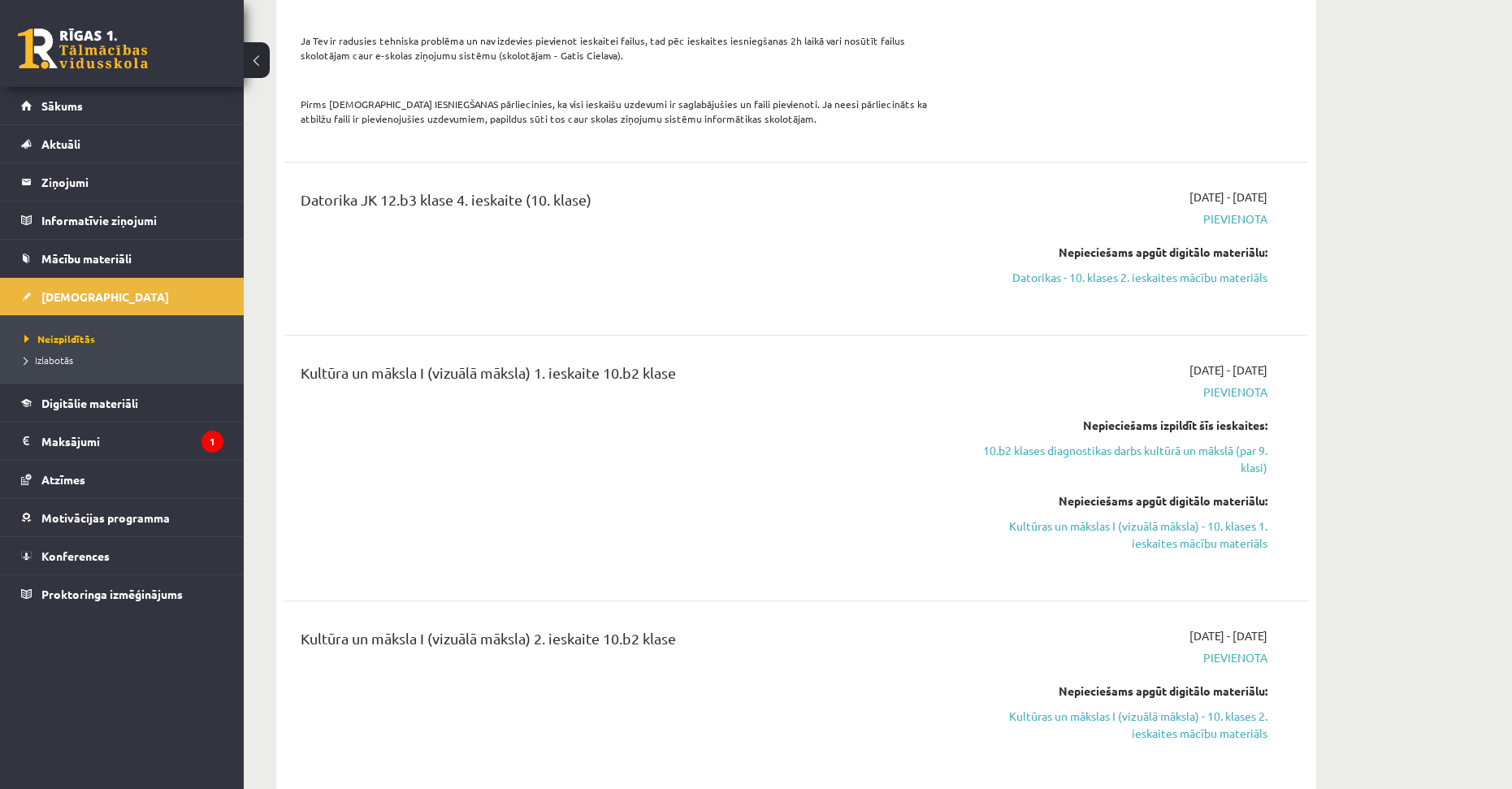
drag, startPoint x: 680, startPoint y: 397, endPoint x: 690, endPoint y: 432, distance: 36.4
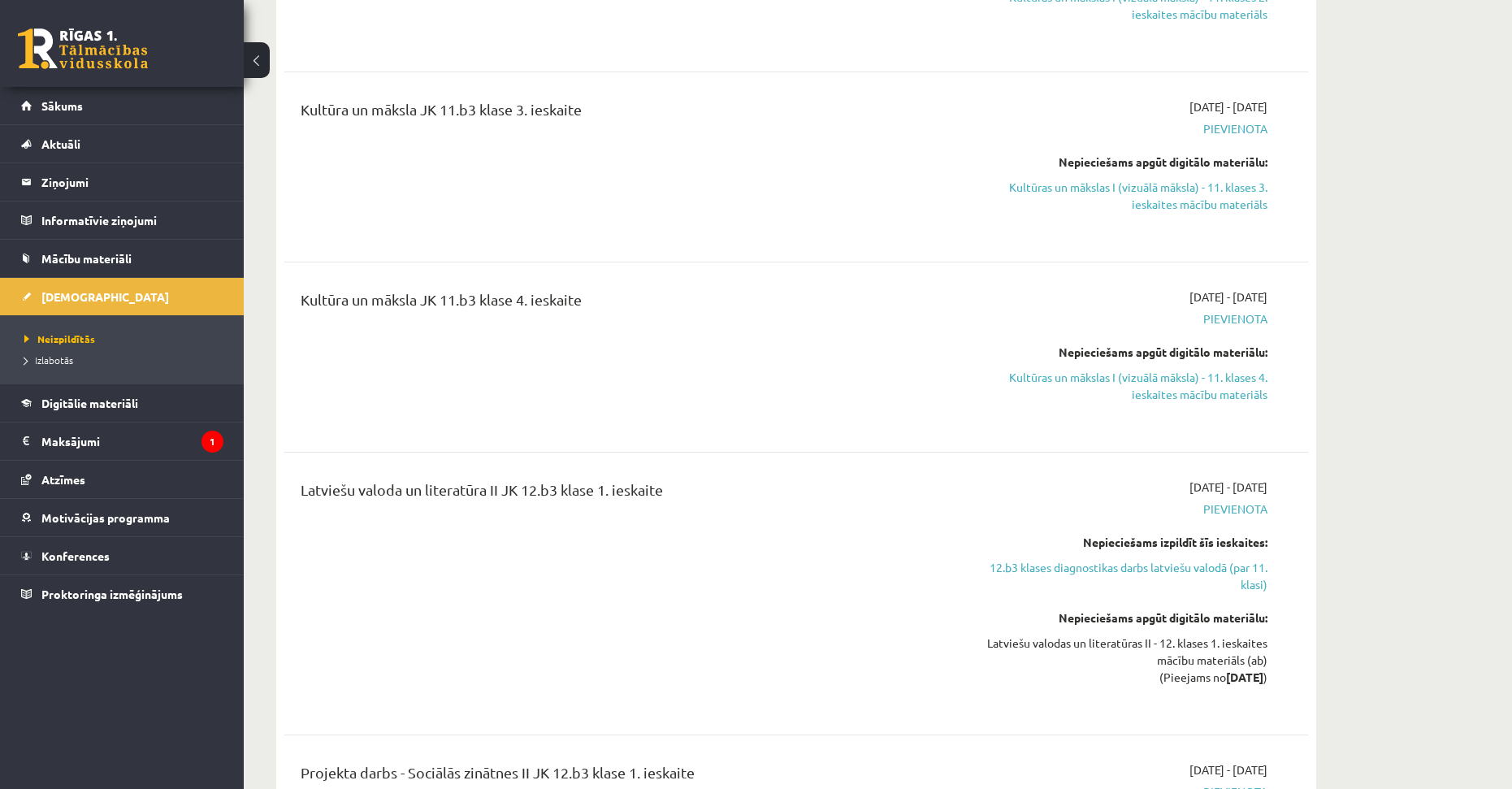
drag, startPoint x: 910, startPoint y: 331, endPoint x: 910, endPoint y: 376, distance: 45.0
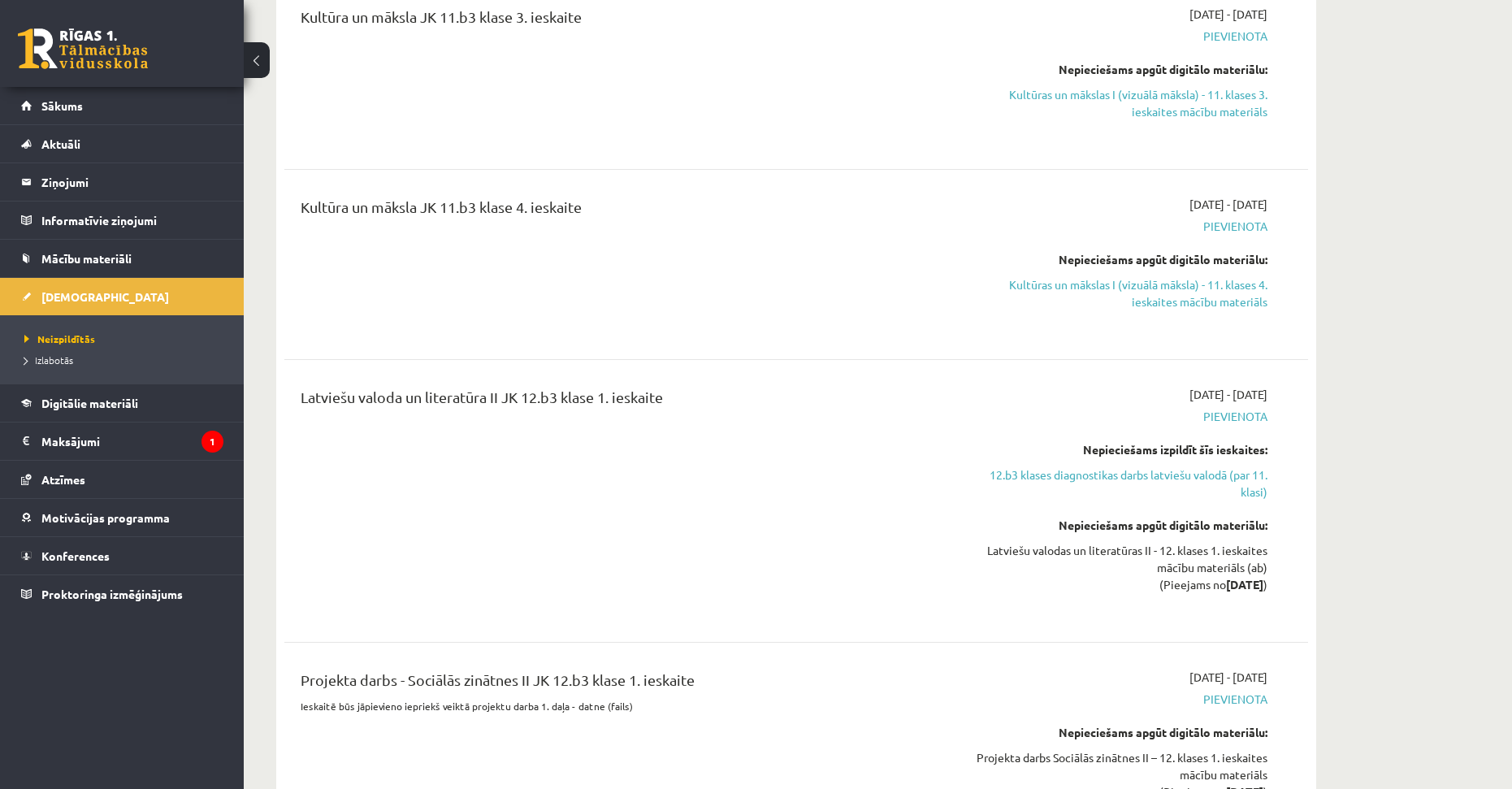
drag, startPoint x: 889, startPoint y: 401, endPoint x: 899, endPoint y: 427, distance: 27.9
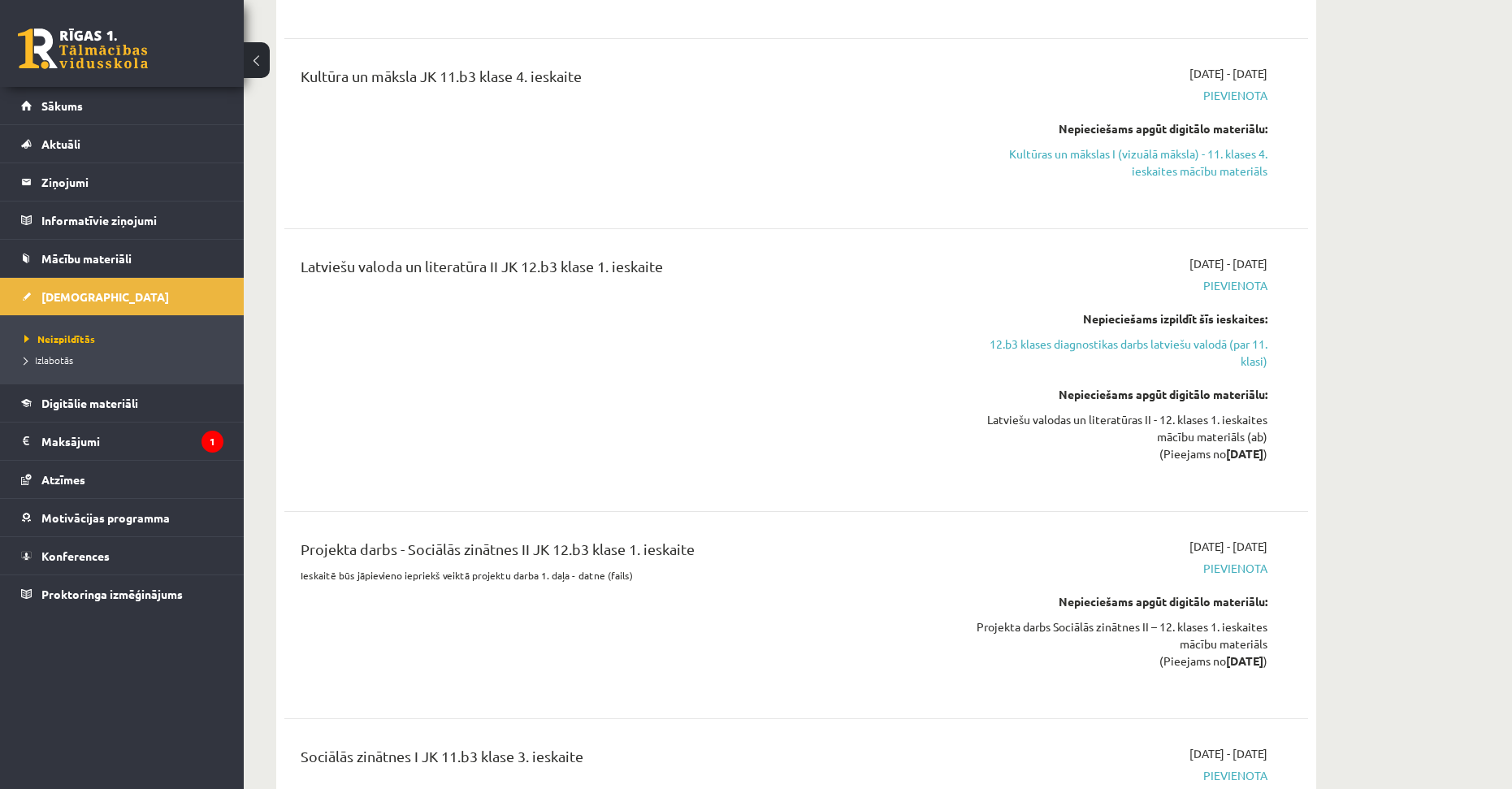
drag, startPoint x: 1043, startPoint y: 469, endPoint x: 1051, endPoint y: 516, distance: 47.7
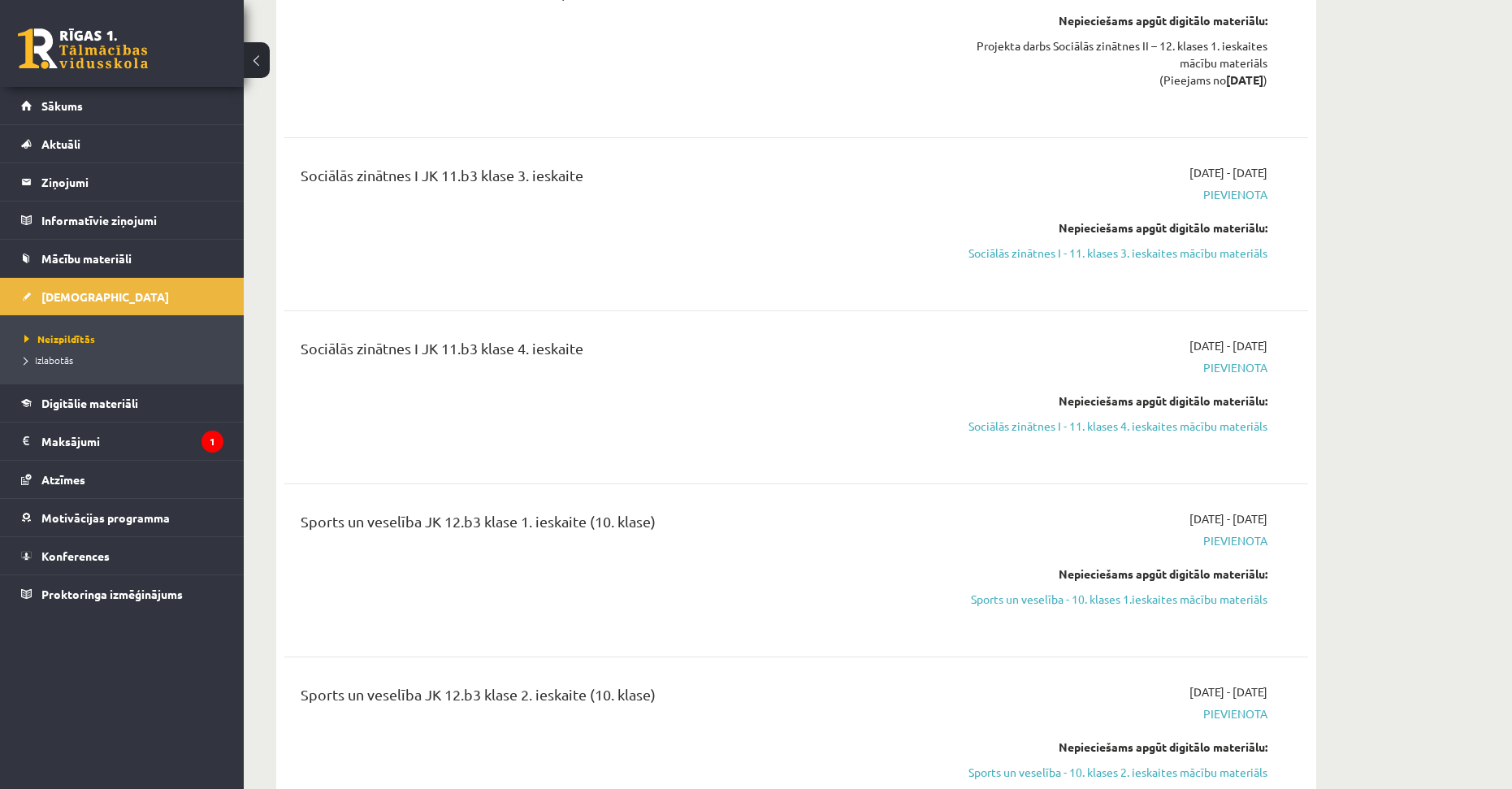
drag, startPoint x: 1351, startPoint y: 335, endPoint x: 1351, endPoint y: 403, distance: 68.0
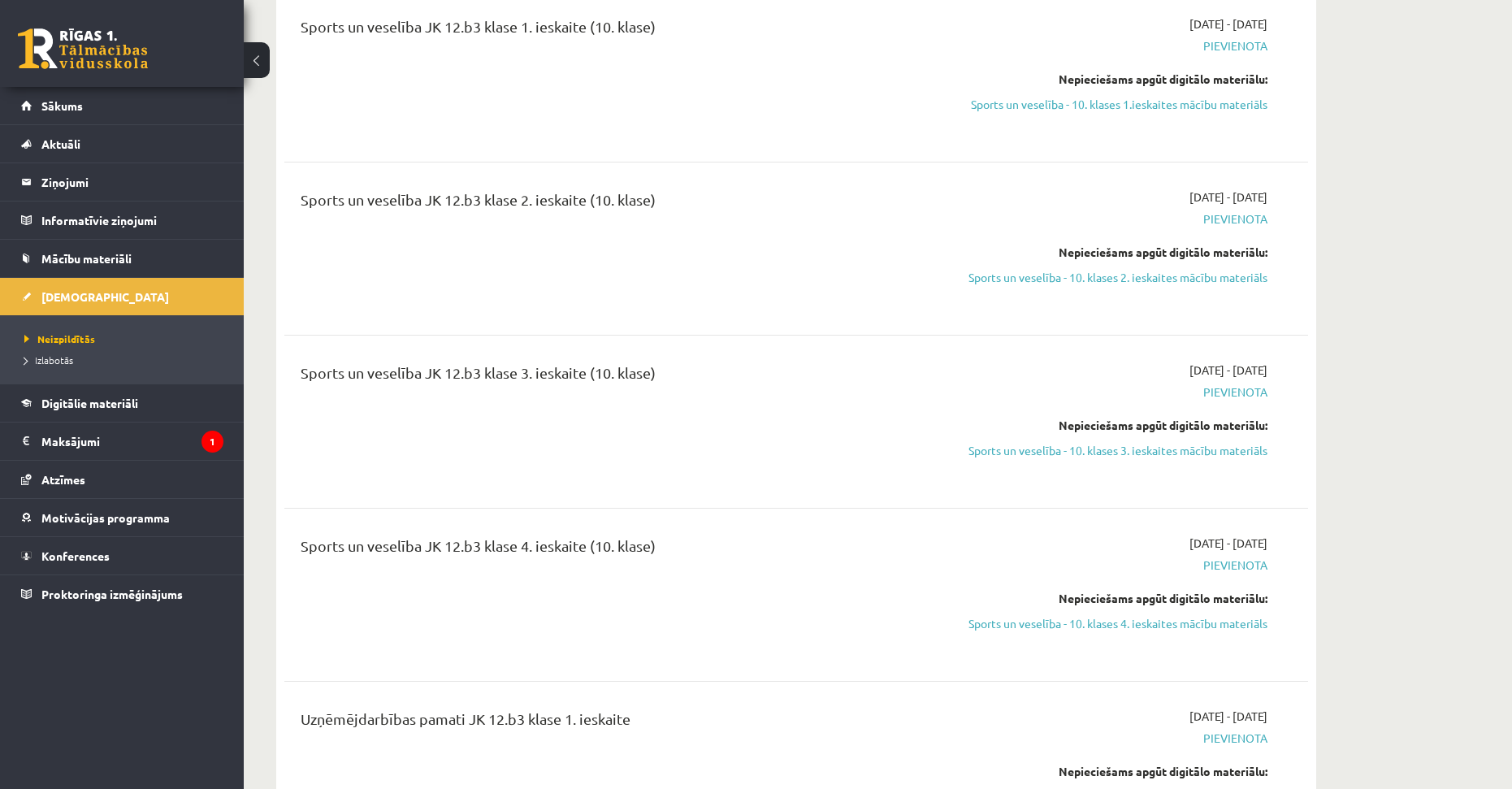
drag, startPoint x: 1395, startPoint y: 408, endPoint x: 1394, endPoint y: 468, distance: 60.0
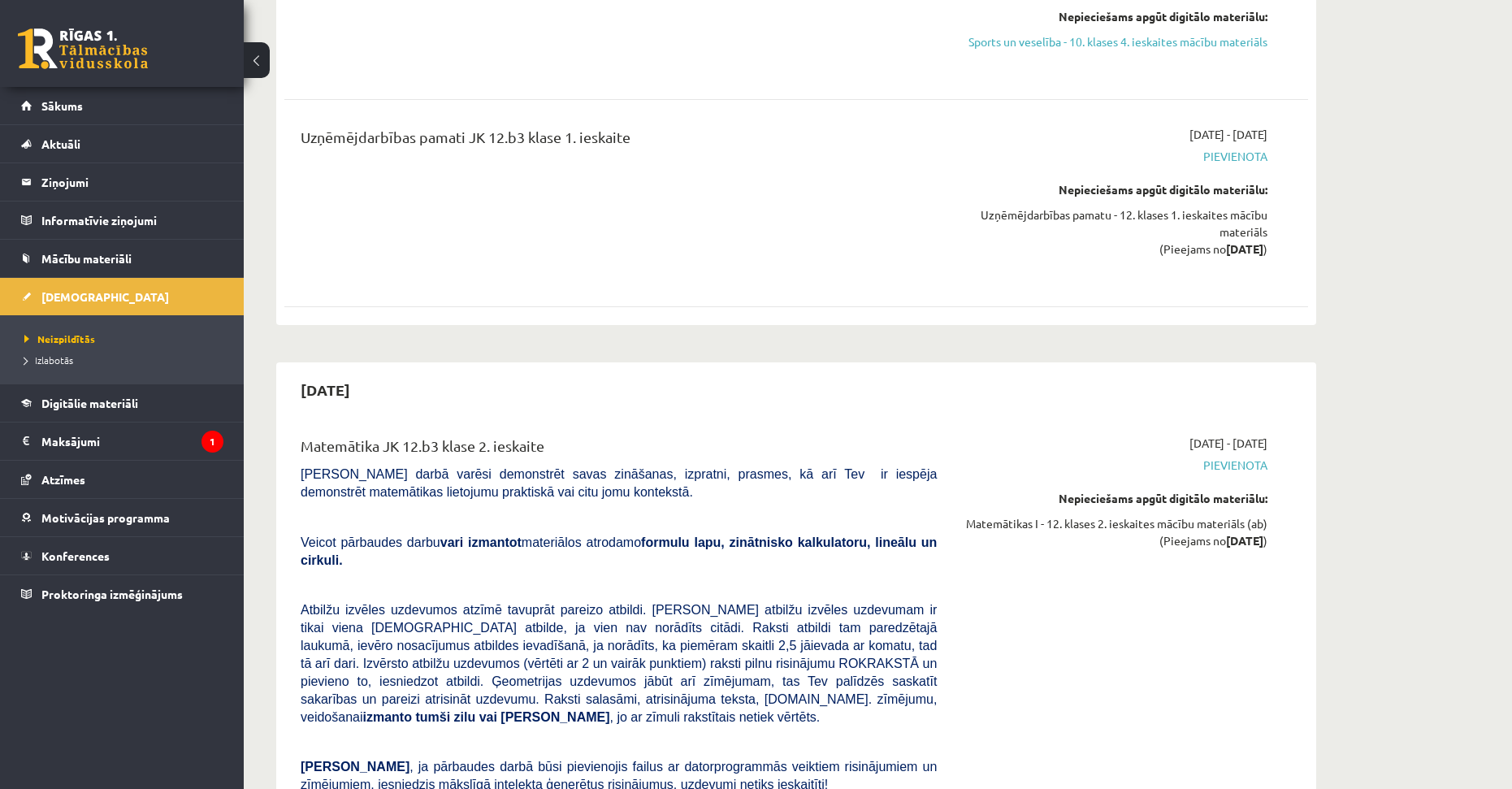
drag, startPoint x: 1412, startPoint y: 388, endPoint x: 1402, endPoint y: 483, distance: 95.5
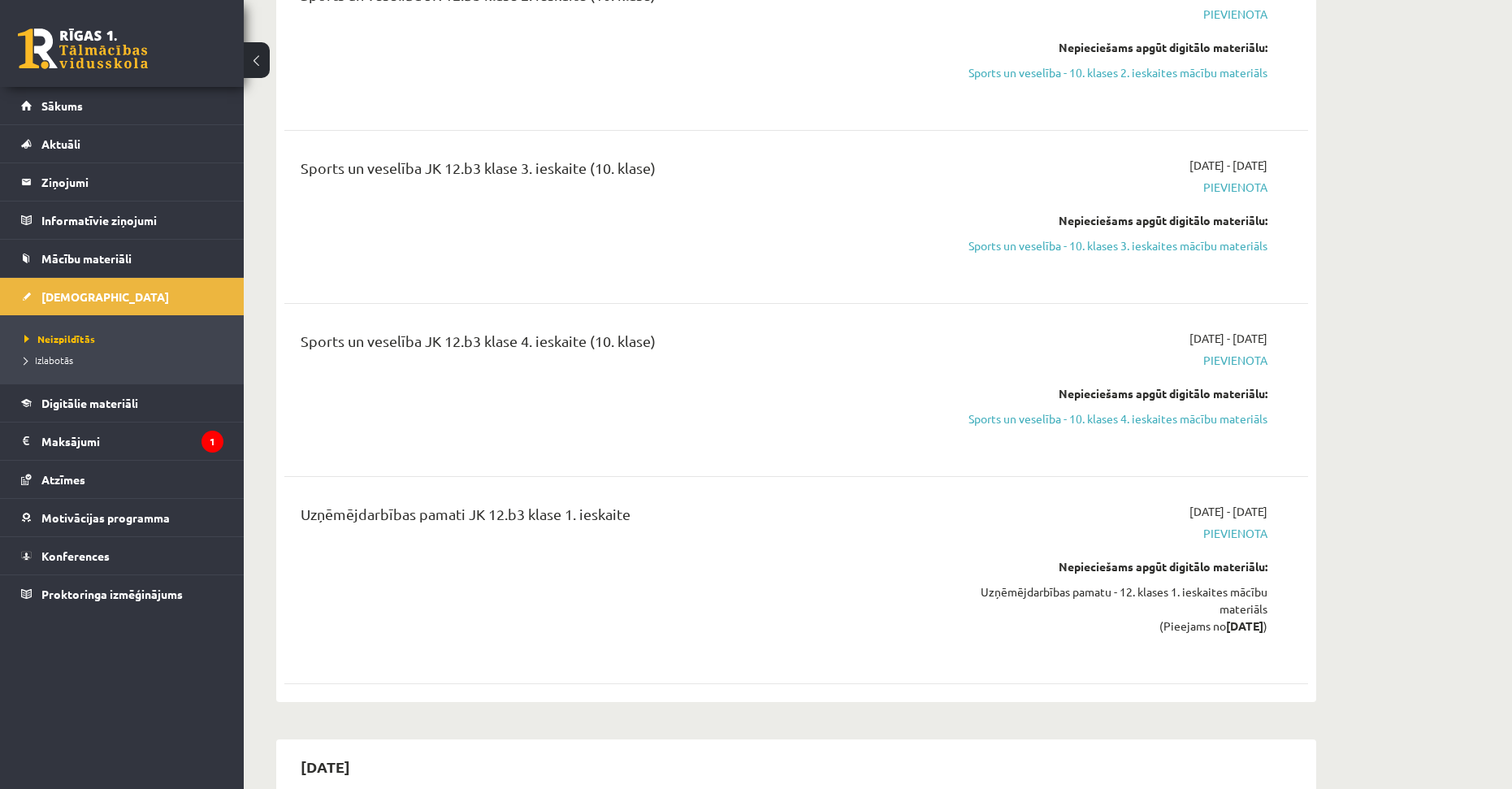
drag, startPoint x: 1357, startPoint y: 493, endPoint x: 1377, endPoint y: 433, distance: 63.2
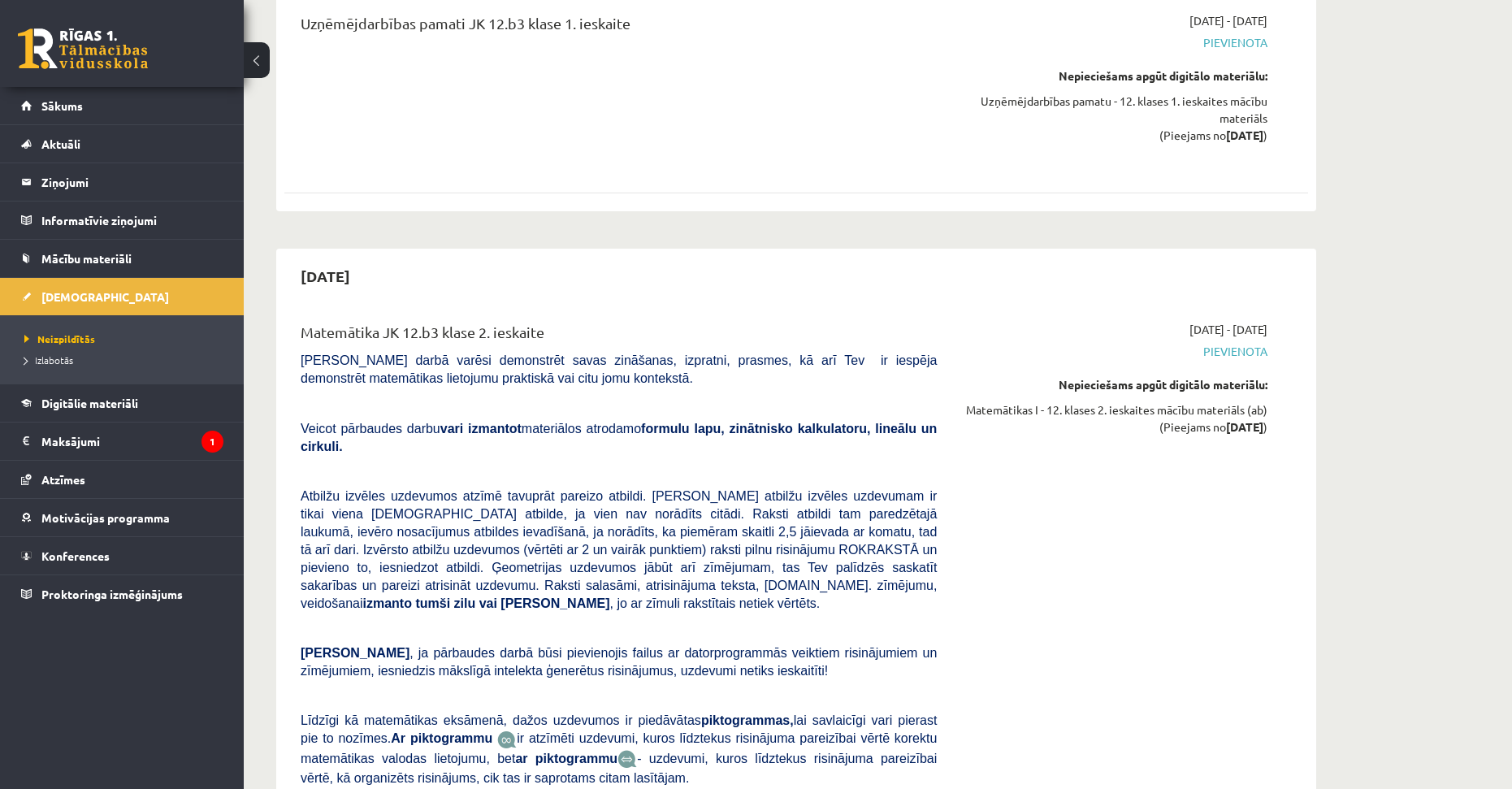
drag, startPoint x: 1319, startPoint y: 453, endPoint x: 1325, endPoint y: 505, distance: 52.3
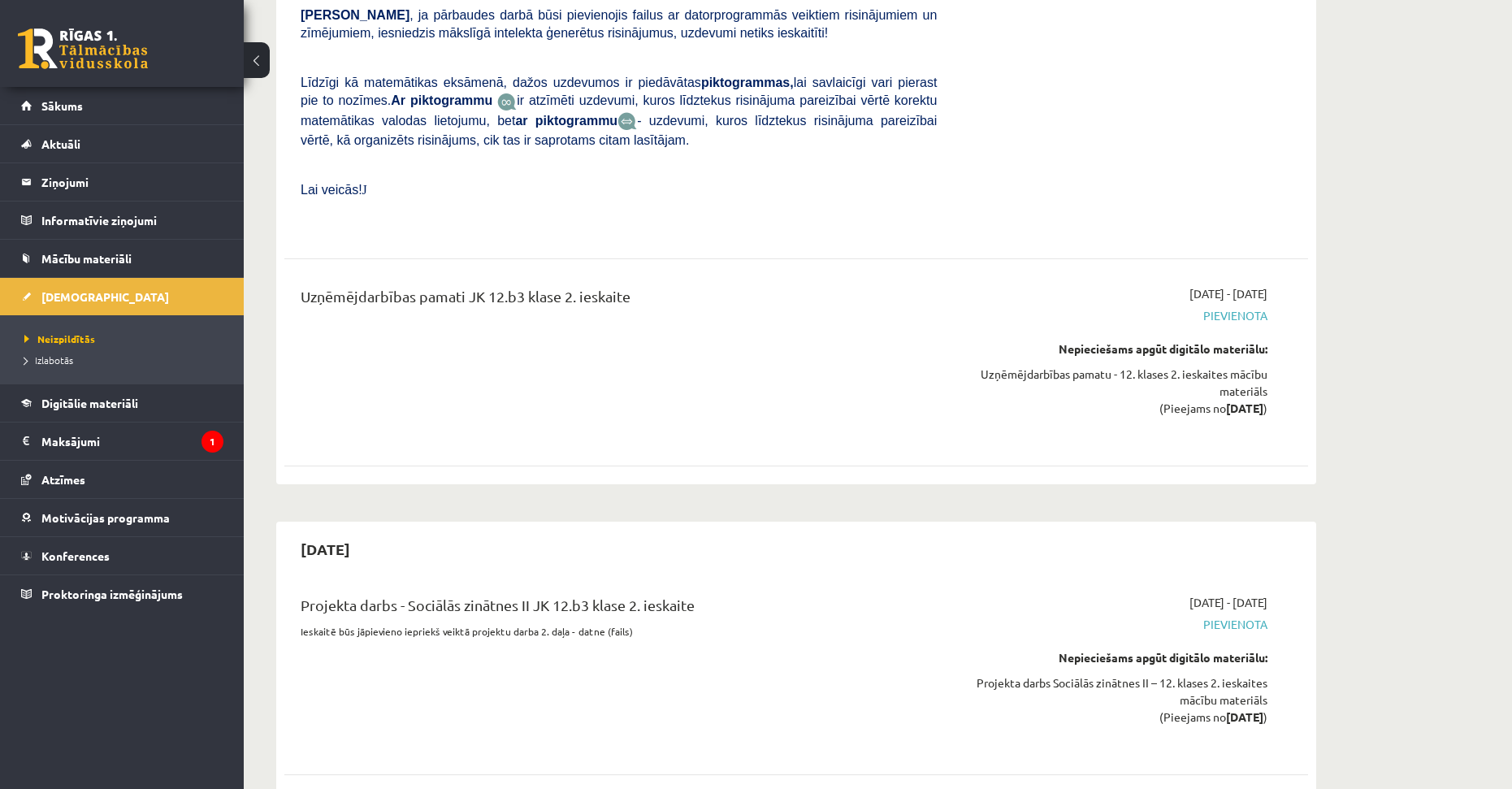
drag, startPoint x: 883, startPoint y: 426, endPoint x: 913, endPoint y: 470, distance: 53.3
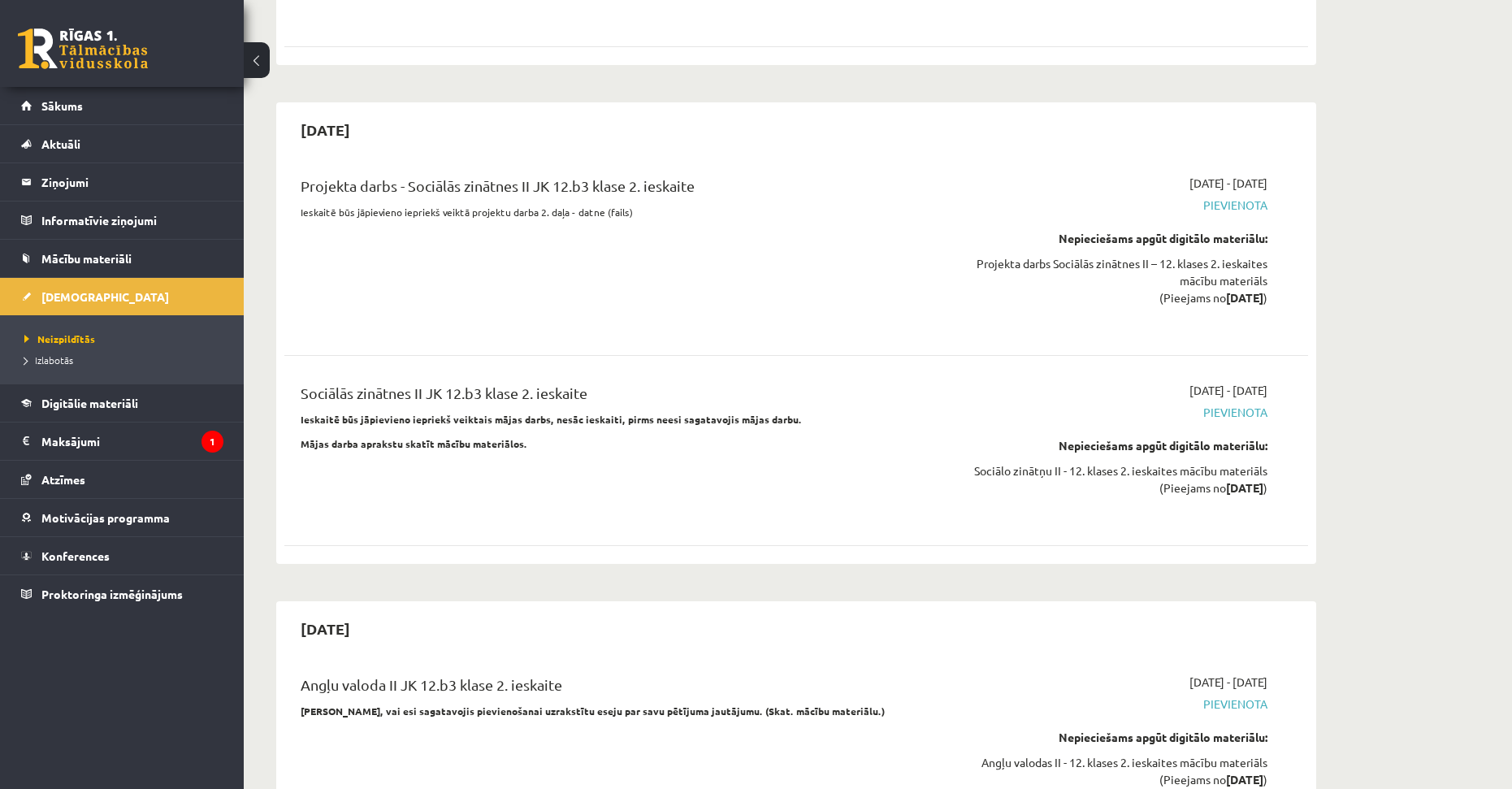
scroll to position [7816, 0]
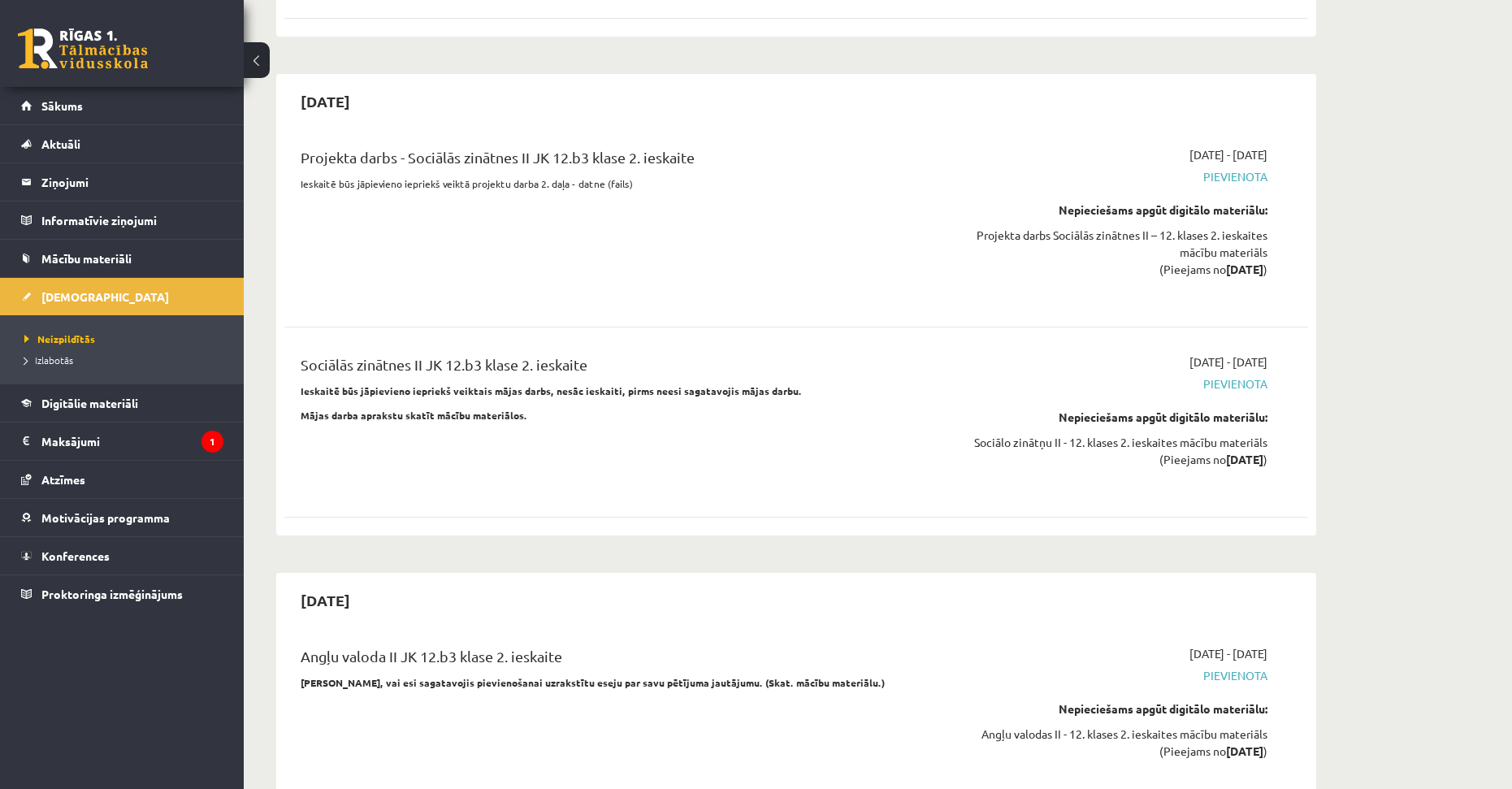
drag, startPoint x: 926, startPoint y: 495, endPoint x: 963, endPoint y: 555, distance: 70.5
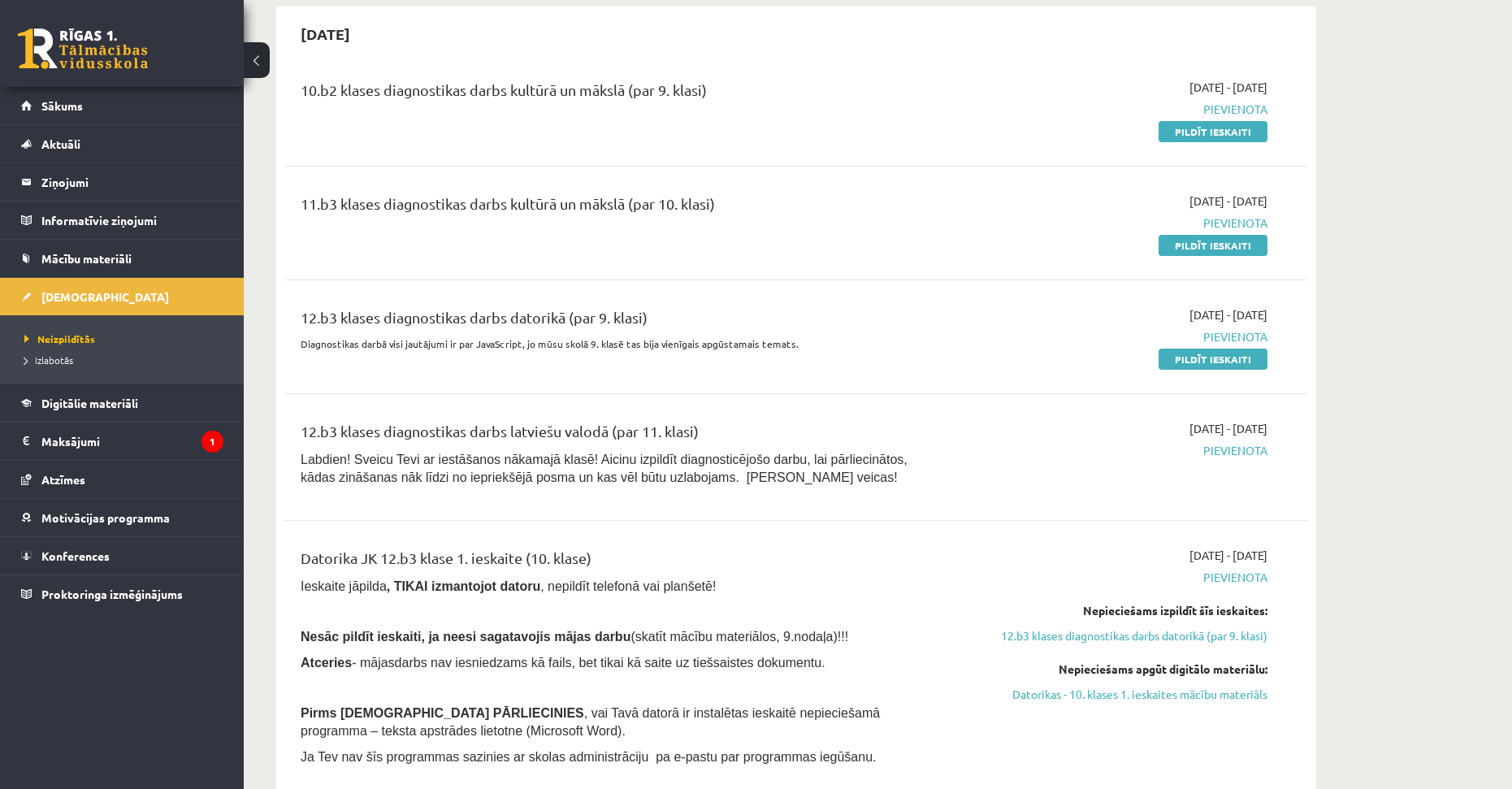
scroll to position [0, 0]
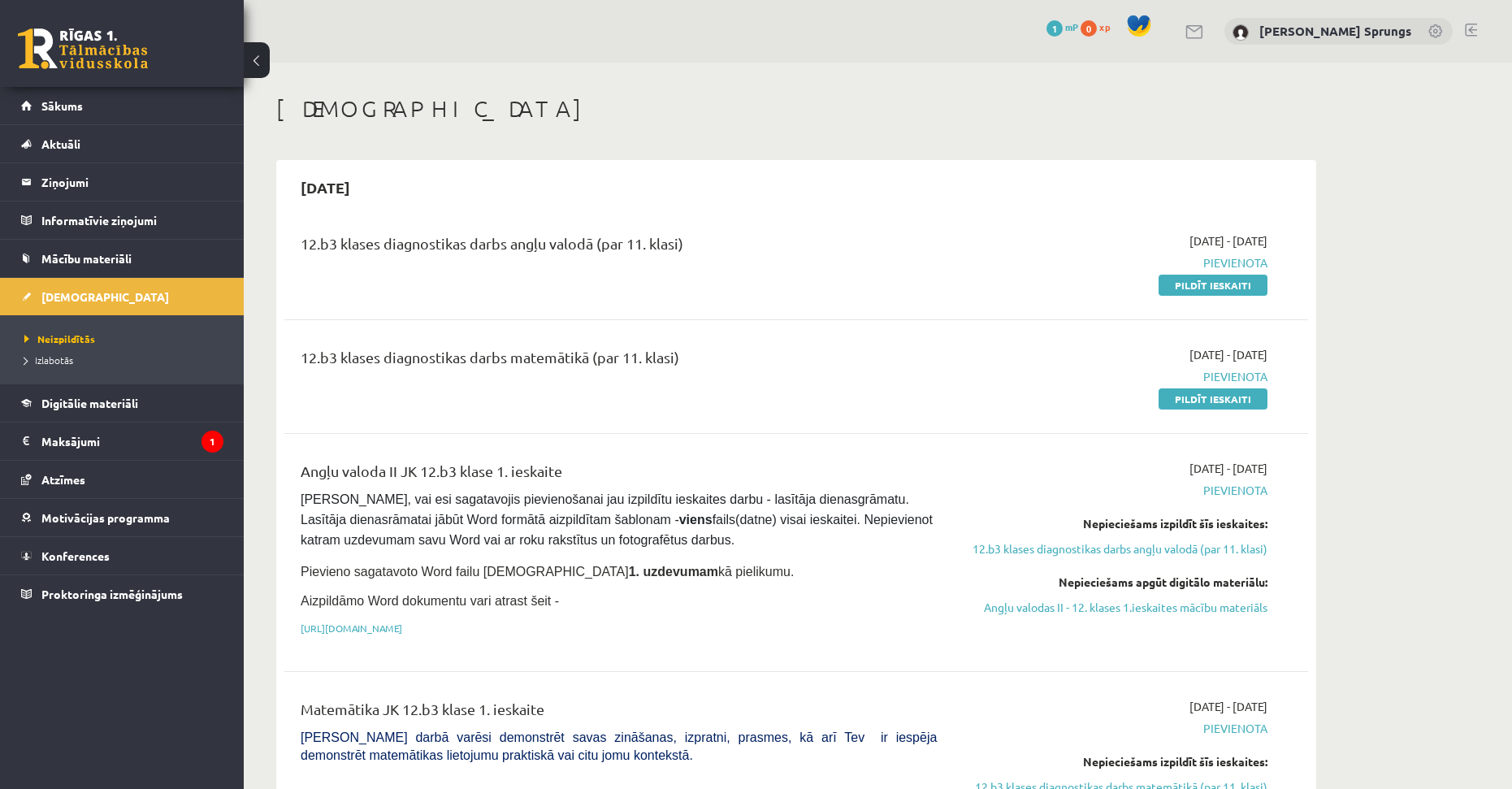
drag, startPoint x: 947, startPoint y: 694, endPoint x: 797, endPoint y: 430, distance: 303.6
click at [182, 527] on link "Motivācijas programma" at bounding box center [122, 517] width 202 height 37
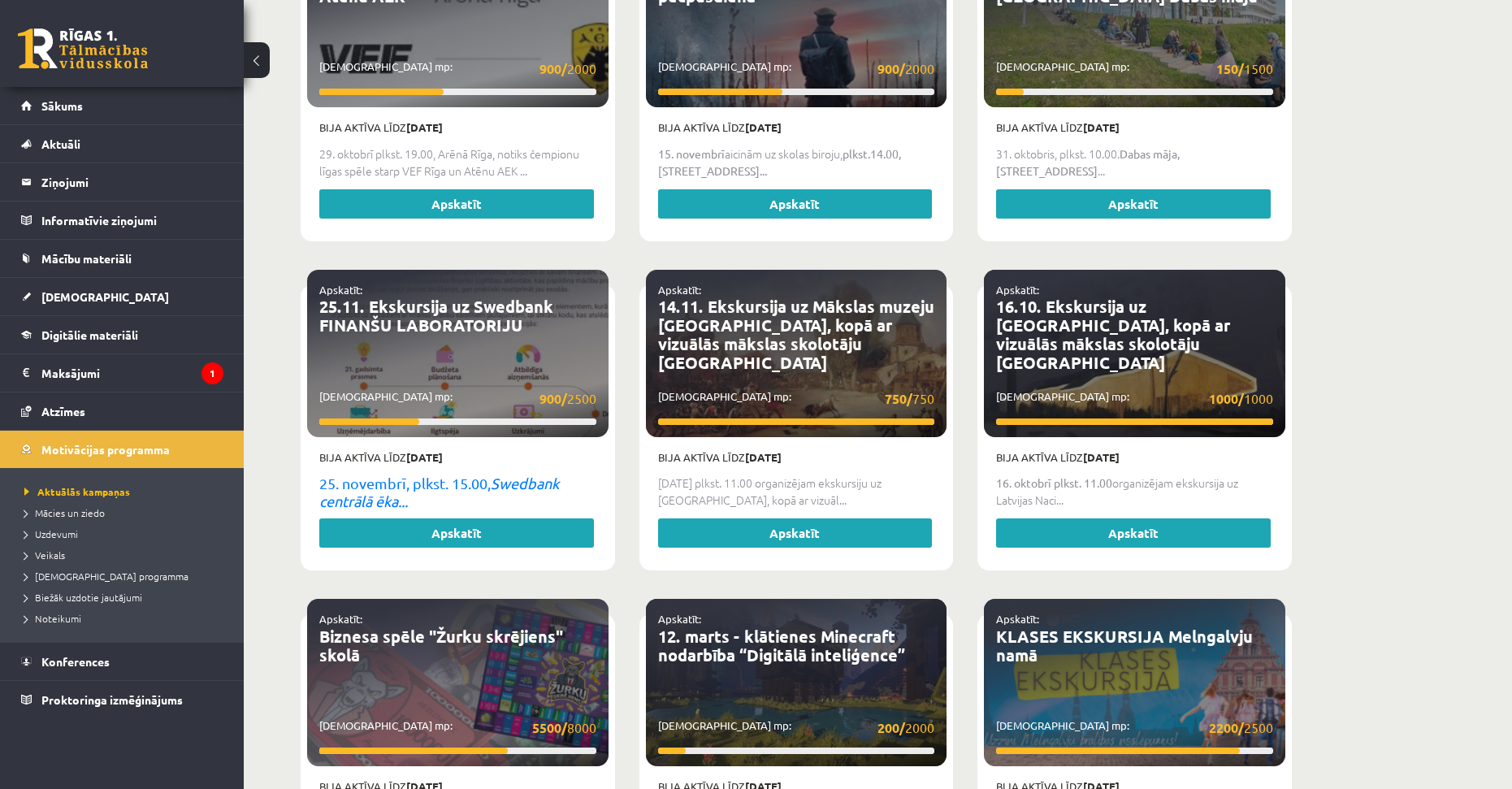
scroll to position [1777, 0]
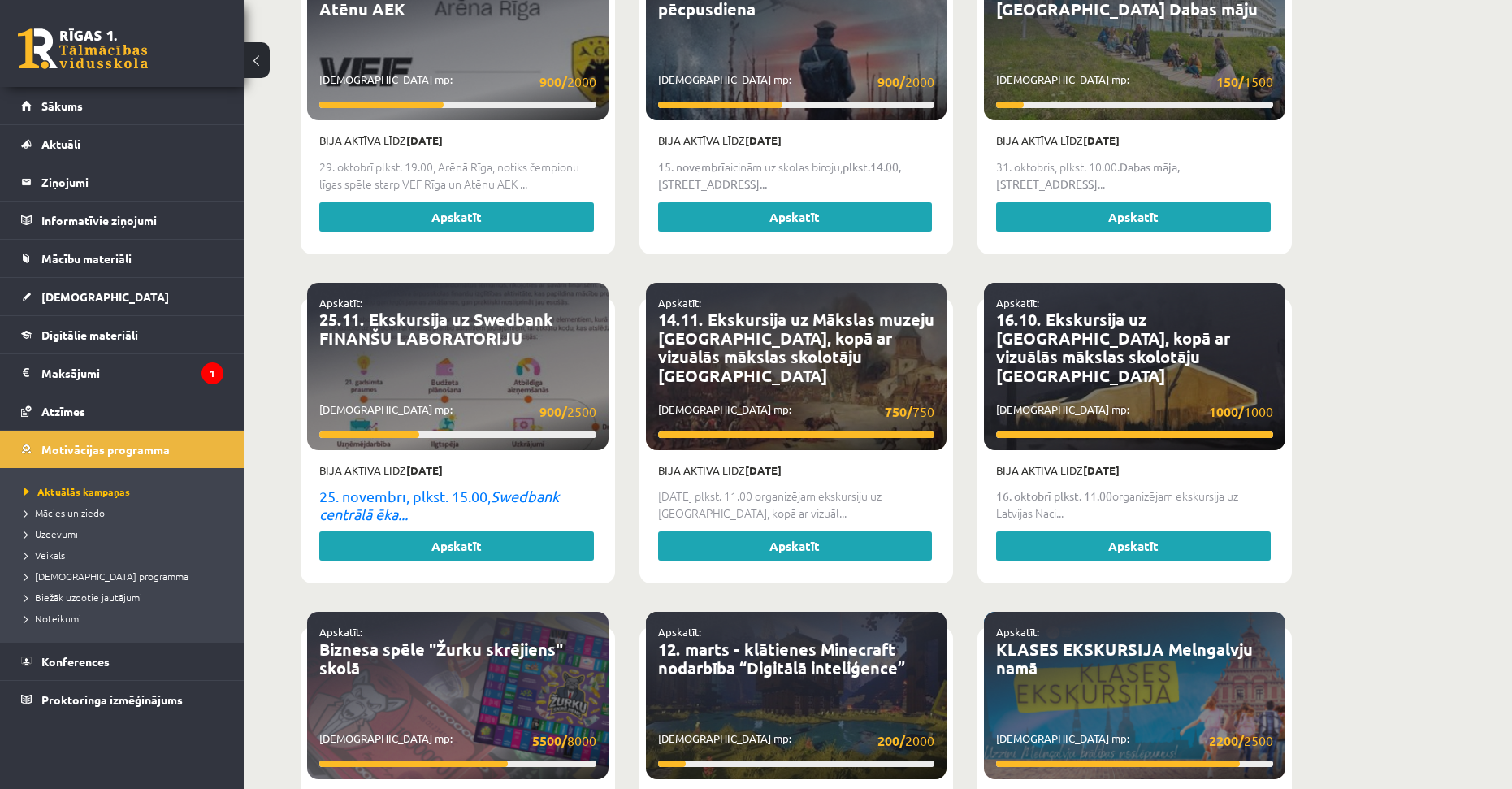
drag, startPoint x: 1358, startPoint y: 590, endPoint x: 1383, endPoint y: 498, distance: 95.3
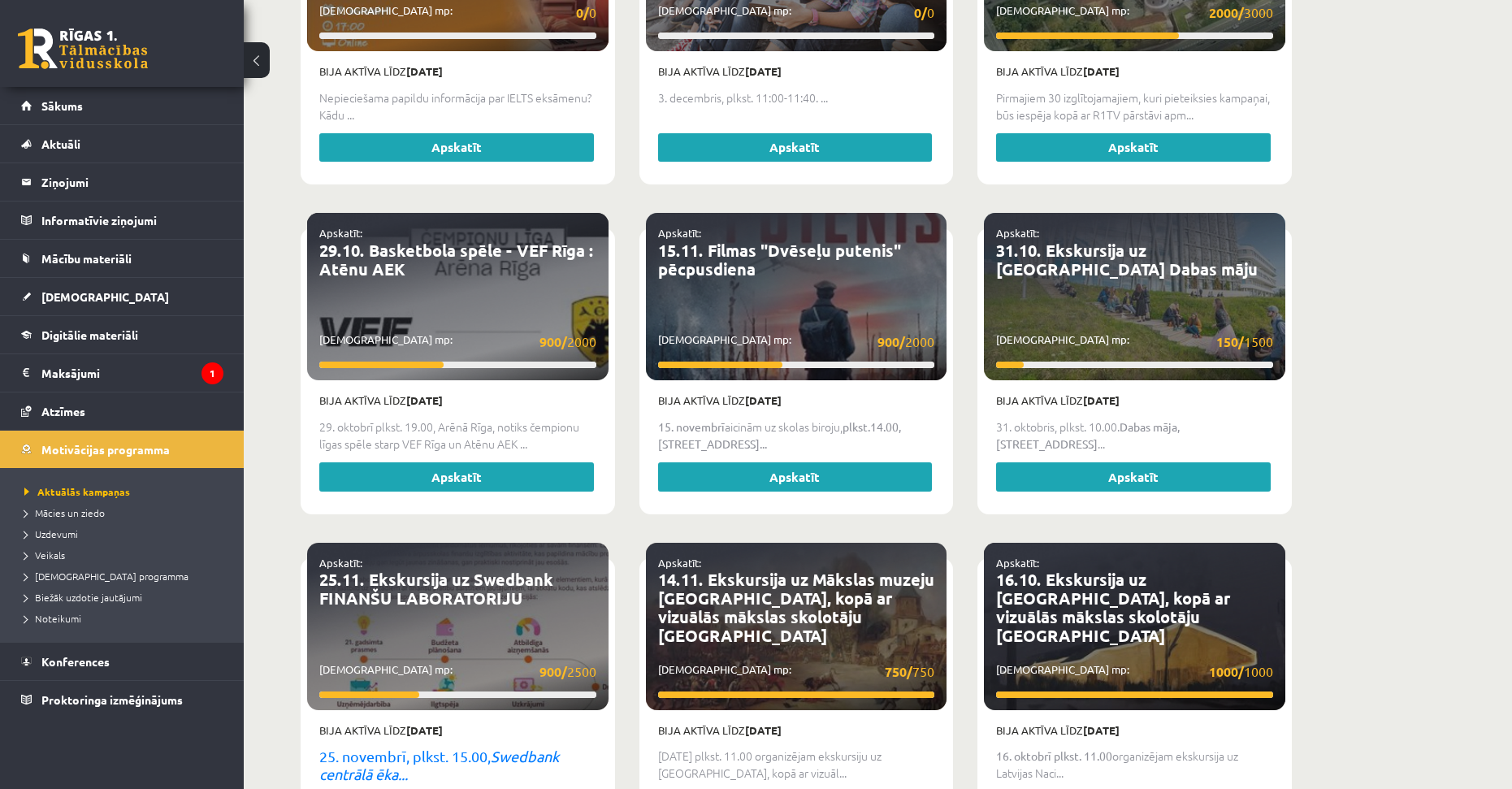
drag, startPoint x: 1356, startPoint y: 564, endPoint x: 1379, endPoint y: 486, distance: 81.3
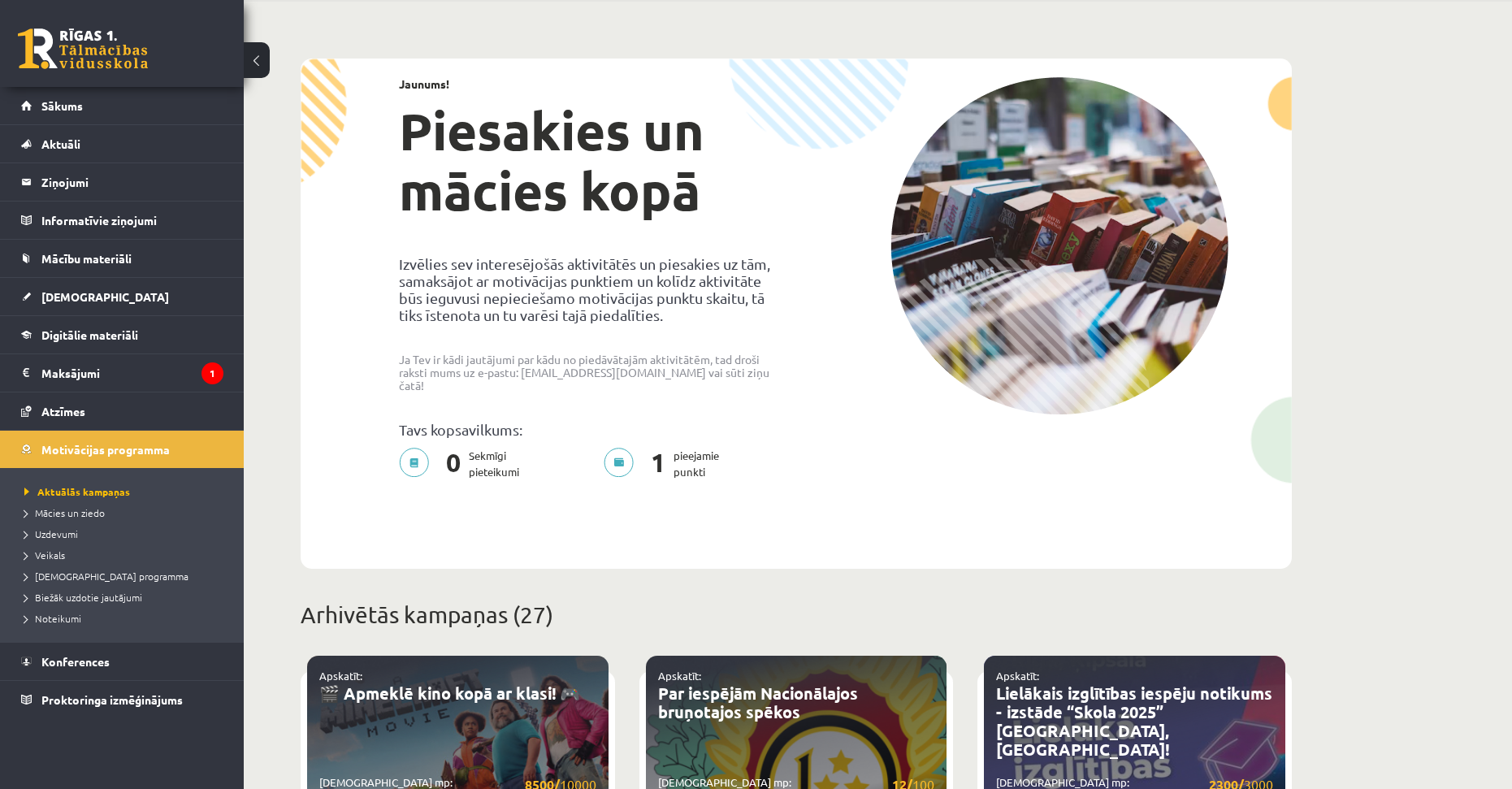
scroll to position [0, 0]
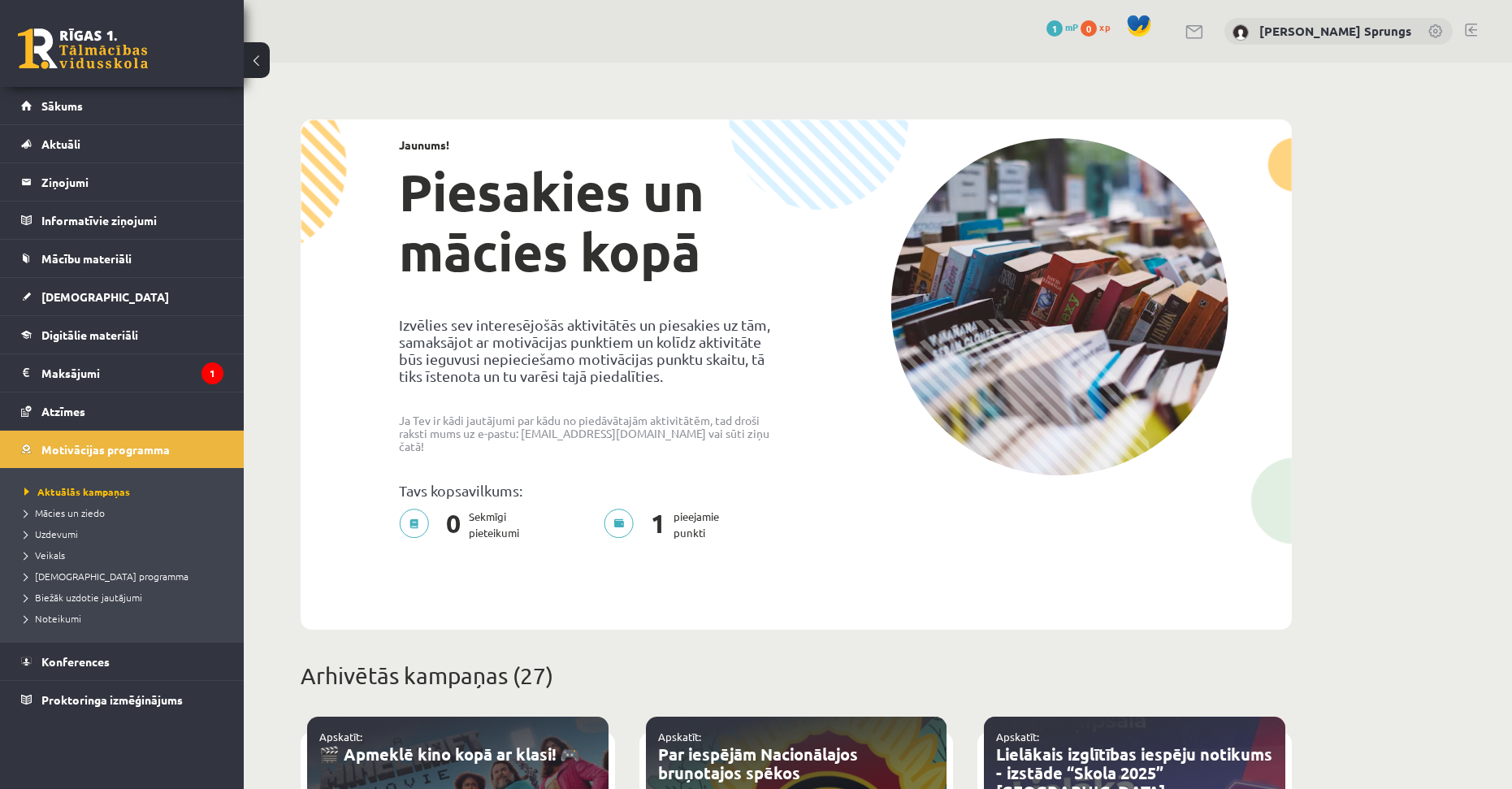
drag, startPoint x: 1382, startPoint y: 582, endPoint x: 1351, endPoint y: 500, distance: 87.7
